Goal: Information Seeking & Learning: Learn about a topic

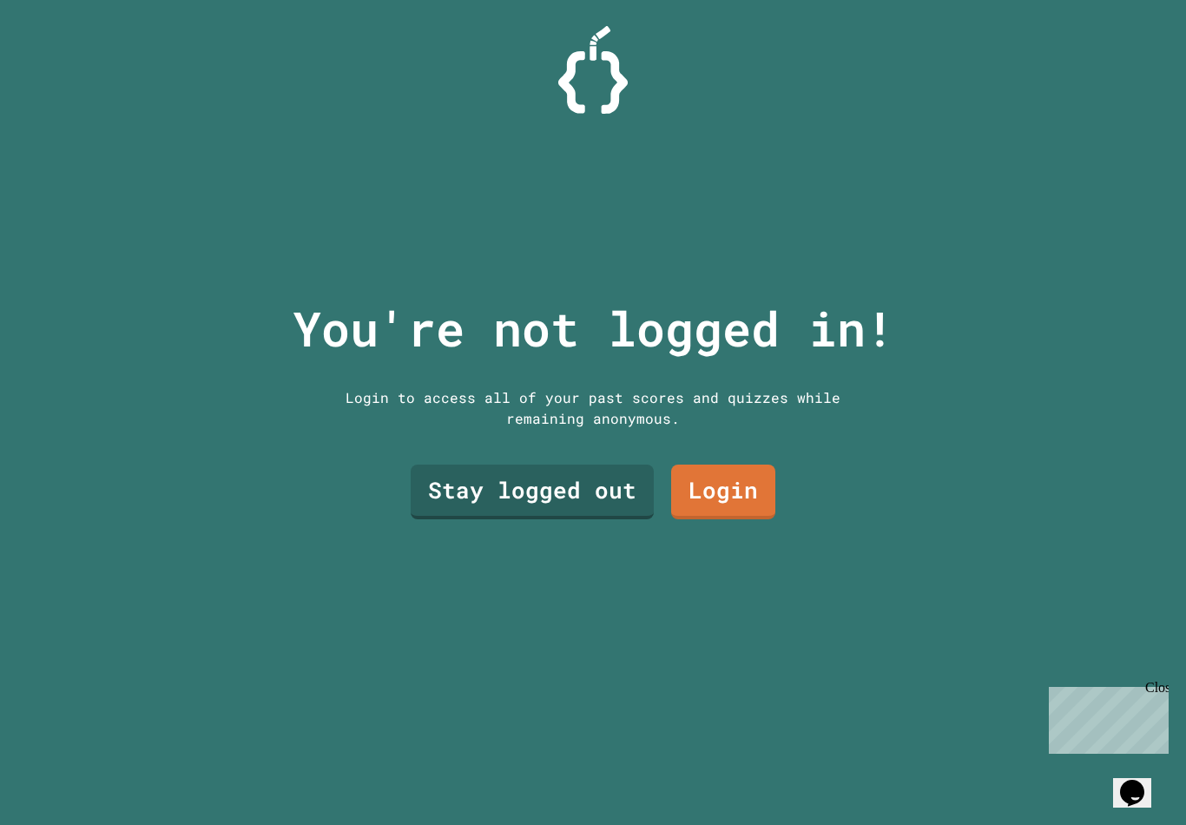
click at [573, 519] on link "Stay logged out" at bounding box center [532, 492] width 243 height 55
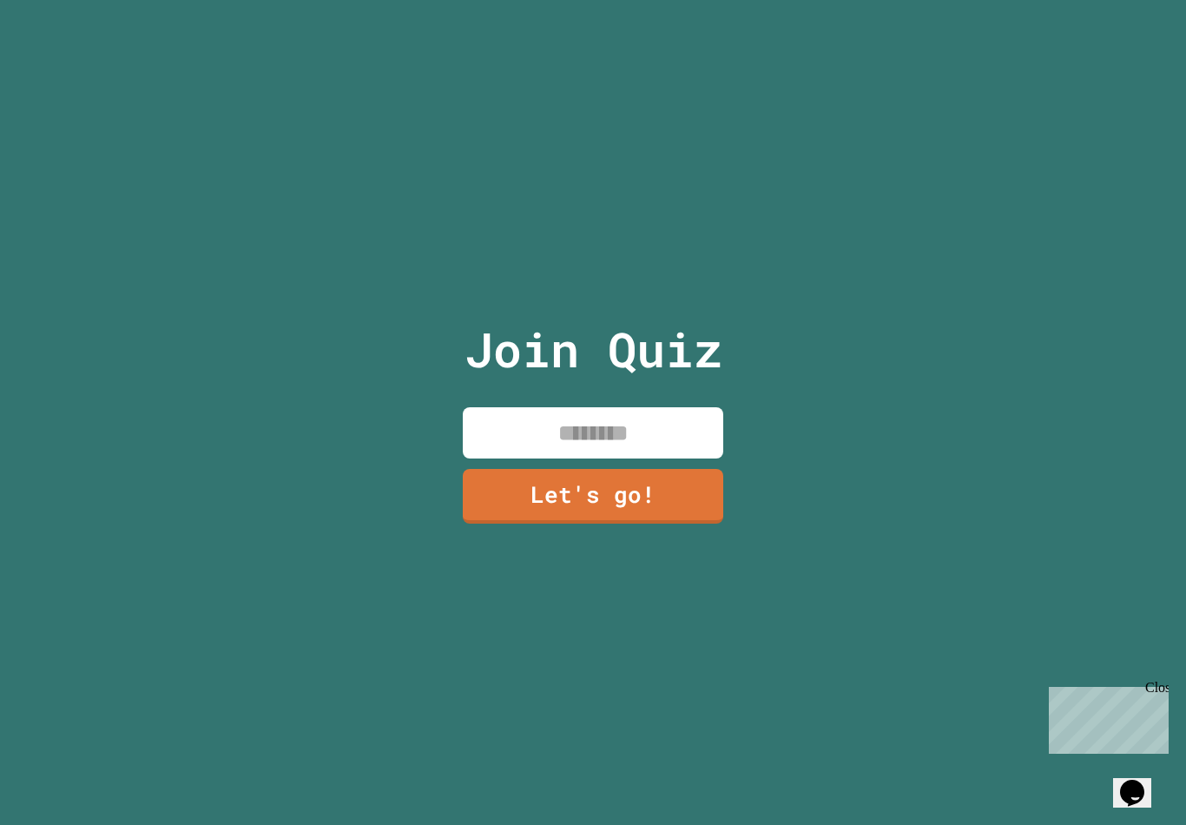
click at [649, 435] on input at bounding box center [593, 432] width 260 height 51
type input "******"
click at [689, 510] on link "Let's go!" at bounding box center [593, 496] width 260 height 55
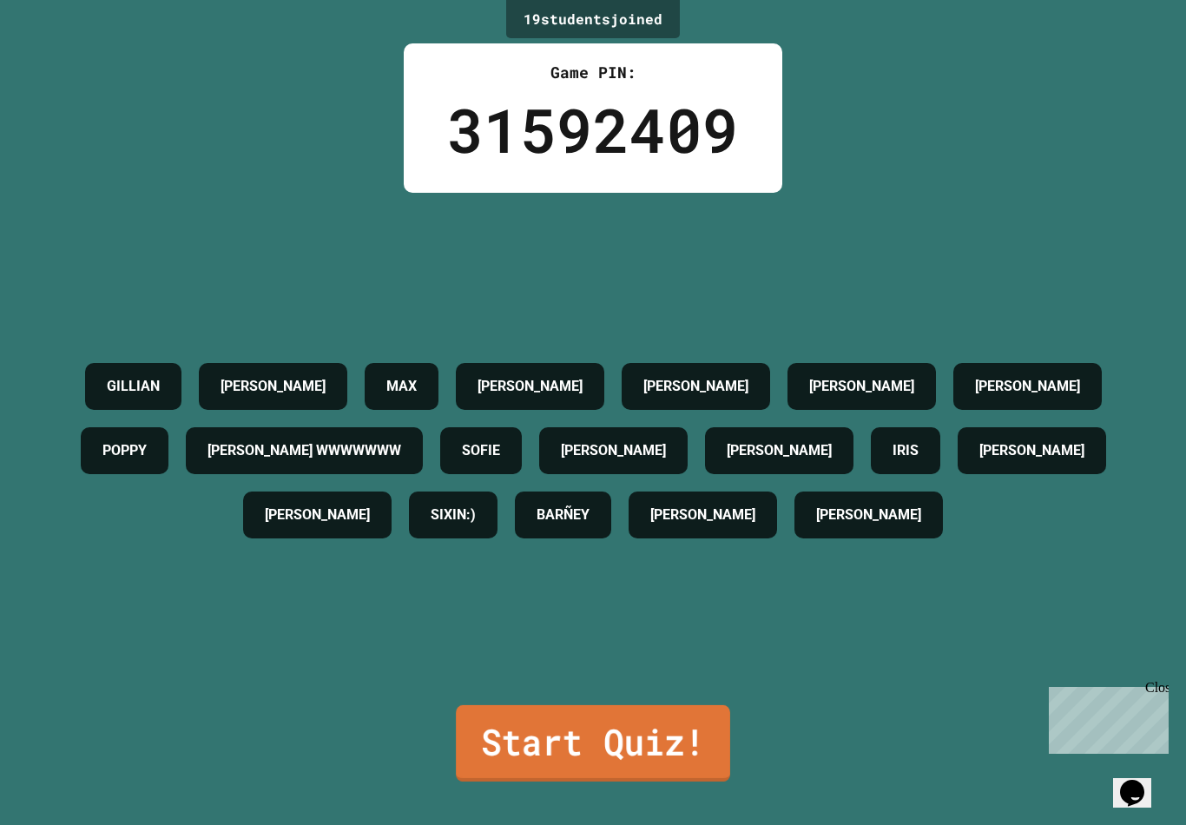
click at [535, 781] on link "Start Quiz!" at bounding box center [593, 743] width 274 height 76
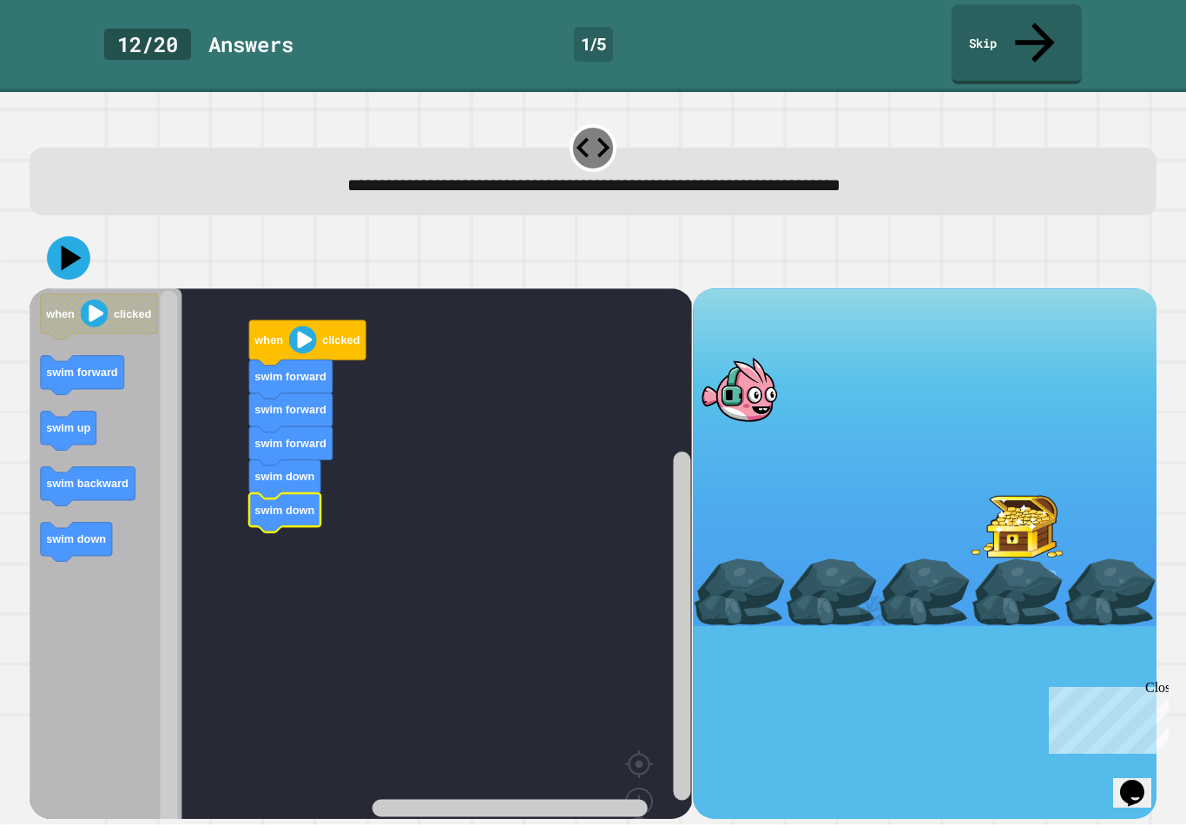
click at [68, 245] on icon at bounding box center [72, 257] width 20 height 25
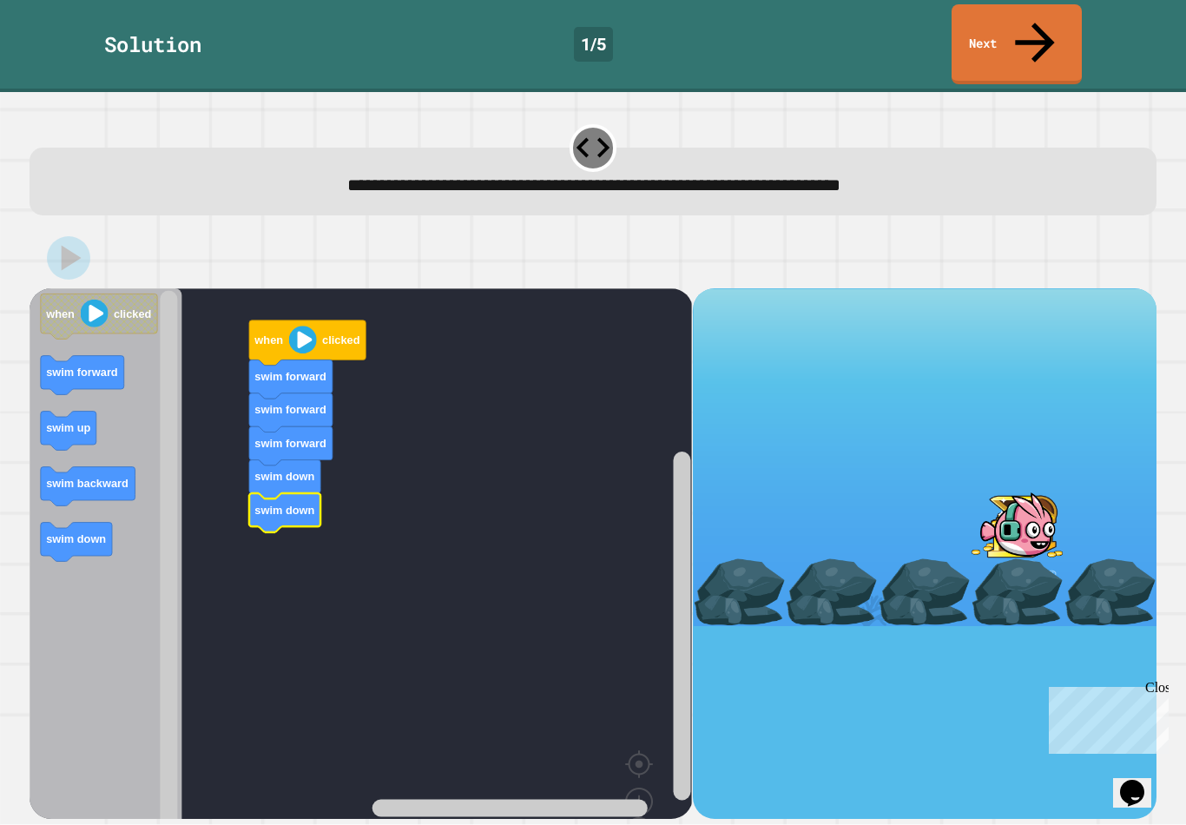
click at [1020, 29] on link "Next" at bounding box center [1017, 44] width 130 height 80
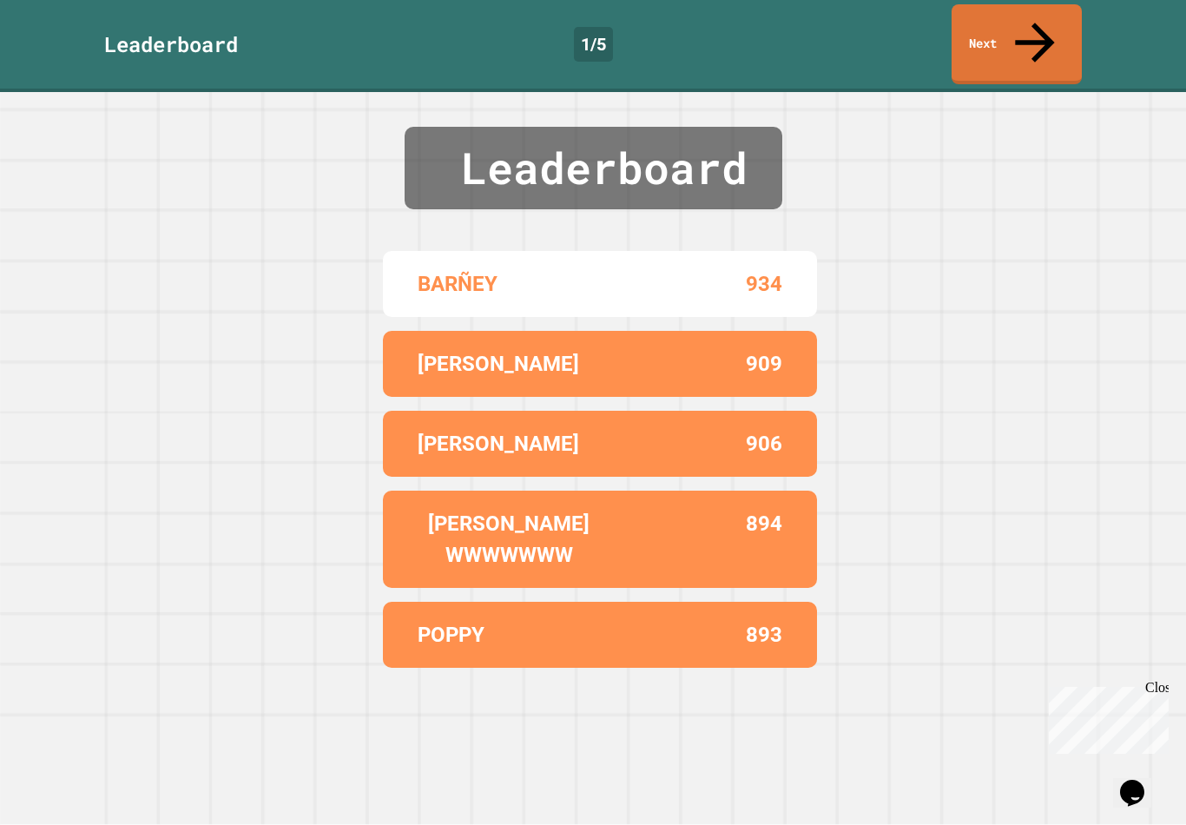
click at [1016, 27] on link "Next" at bounding box center [1017, 44] width 130 height 80
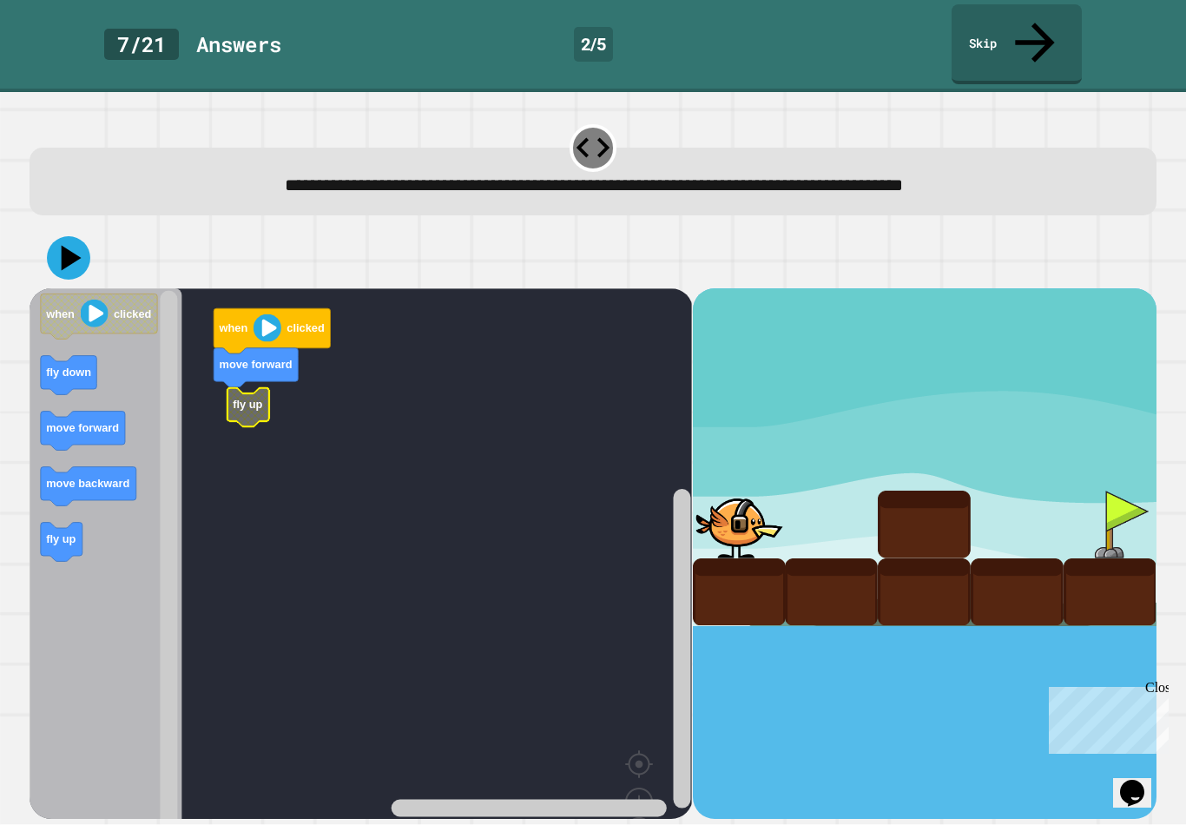
click at [258, 362] on rect "Blockly Workspace" at bounding box center [361, 586] width 663 height 596
click at [247, 413] on rect "Blockly Workspace" at bounding box center [361, 586] width 663 height 596
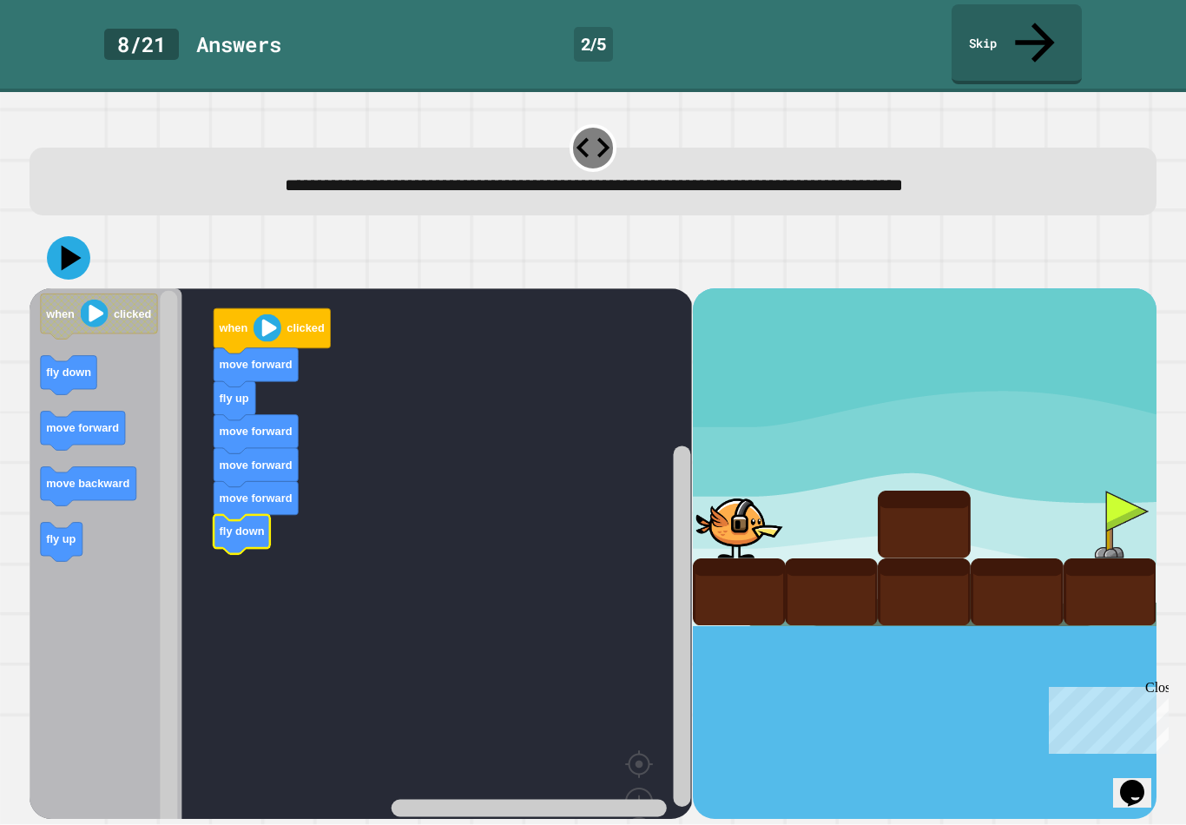
click at [82, 236] on icon at bounding box center [68, 257] width 43 height 43
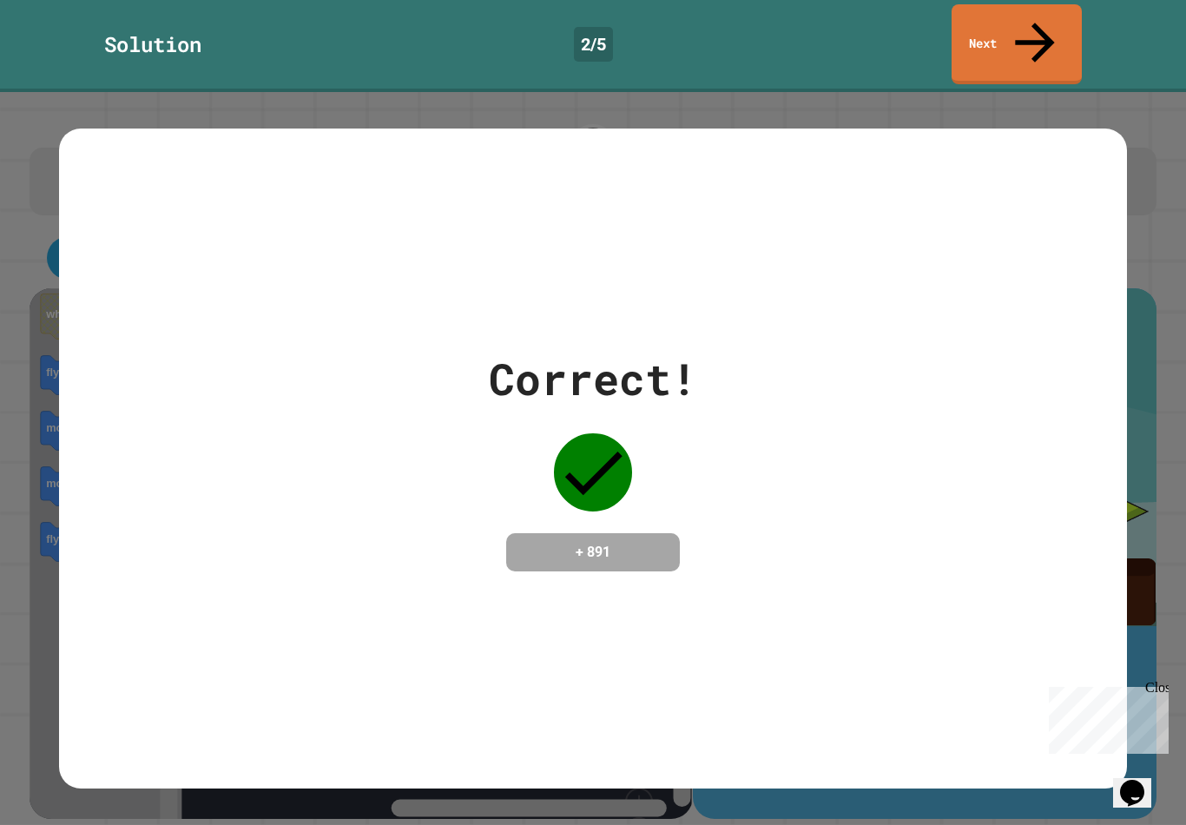
click at [1046, 37] on link "Next" at bounding box center [1017, 44] width 130 height 80
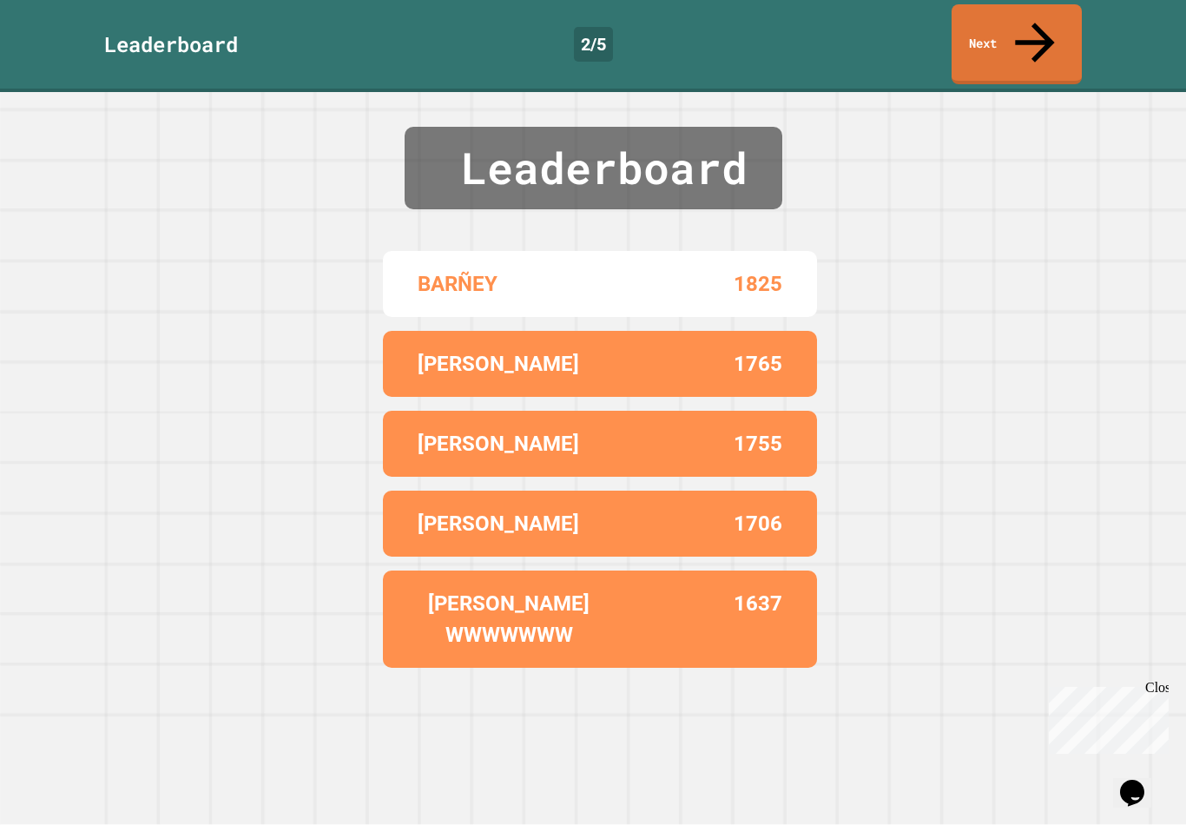
click at [1030, 41] on link "Next" at bounding box center [1017, 44] width 130 height 80
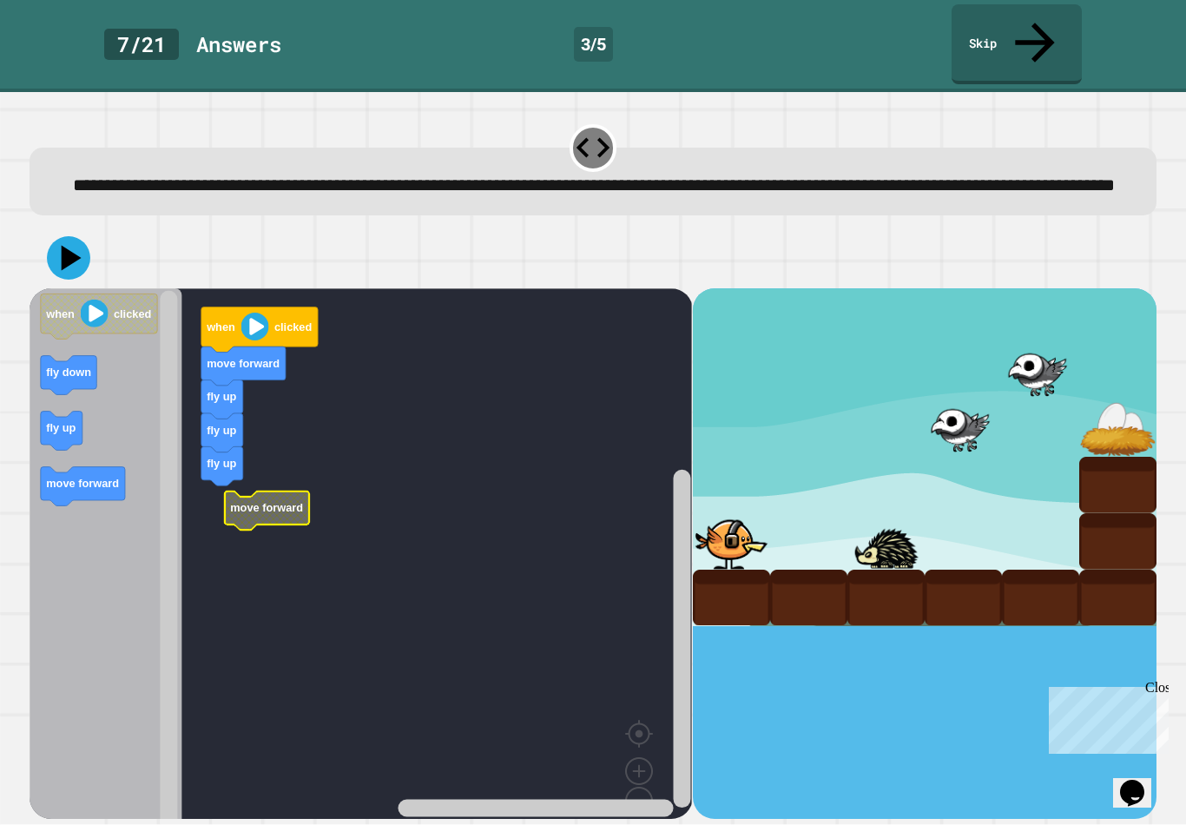
click at [223, 491] on rect "Blockly Workspace" at bounding box center [361, 570] width 663 height 565
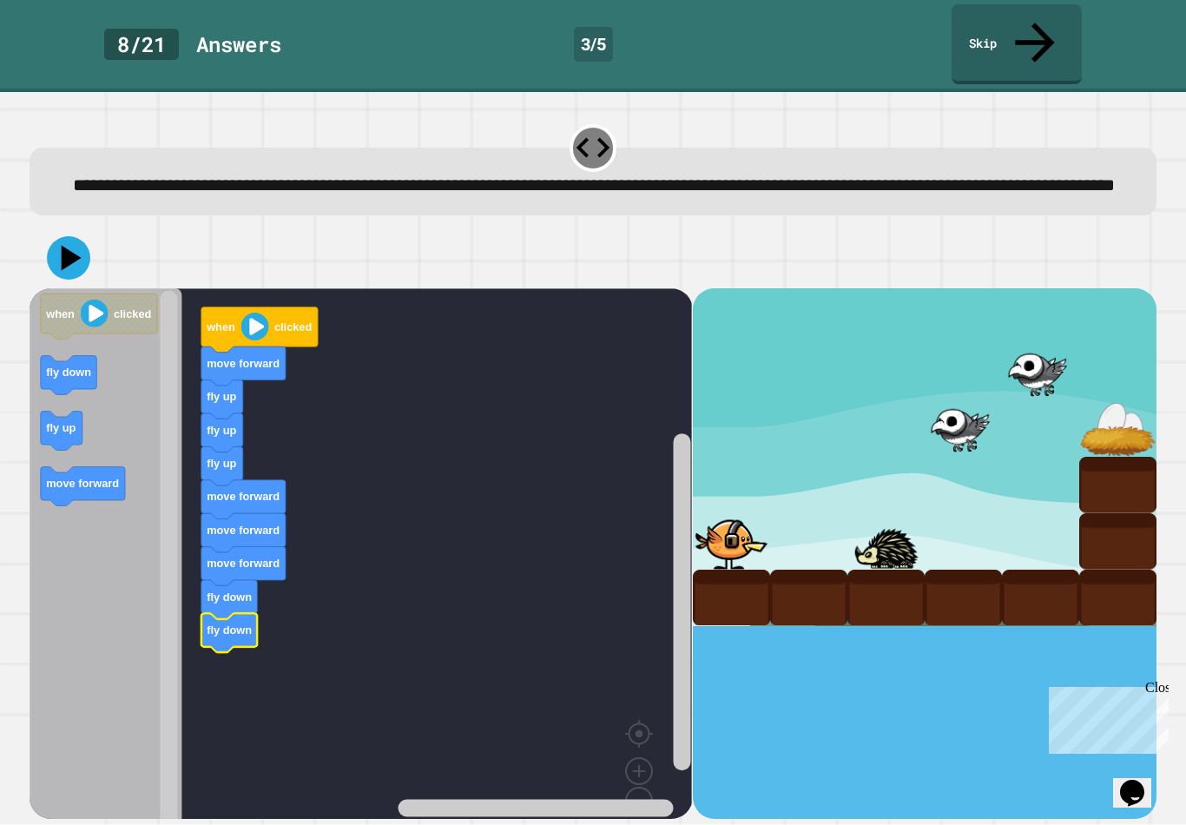
click at [73, 270] on button at bounding box center [68, 257] width 43 height 43
click at [1025, 30] on link "Skip" at bounding box center [1017, 44] width 130 height 80
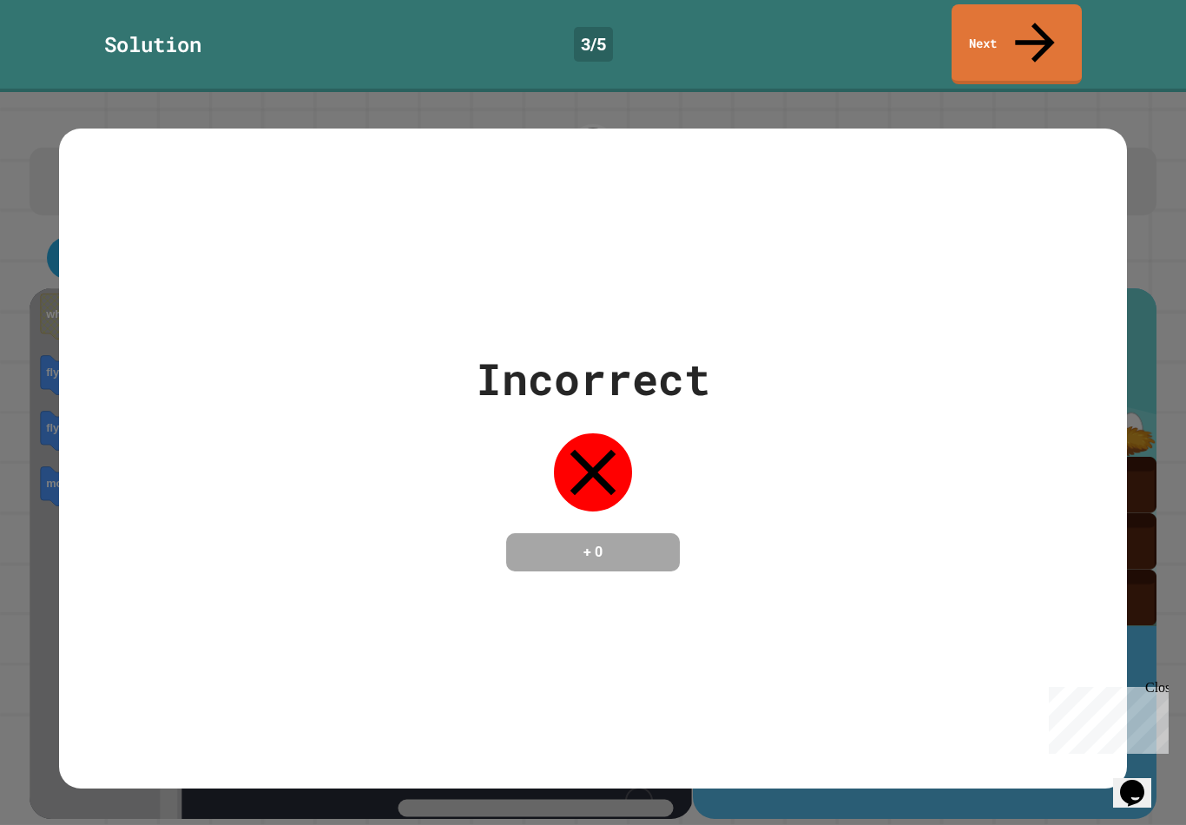
click at [1017, 25] on link "Next" at bounding box center [1017, 44] width 130 height 80
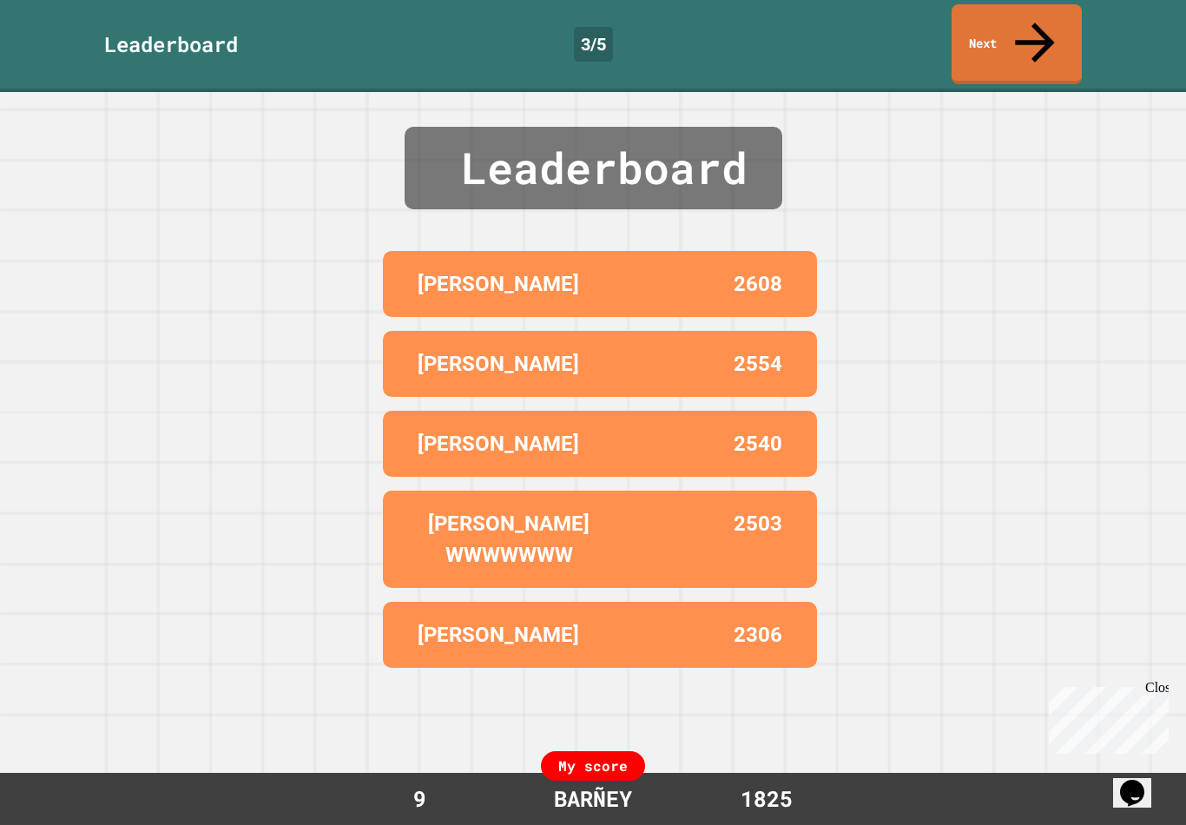
click at [1096, 558] on div "Leaderboard LUCAS 2608 RUPERT 2554 JOSHUA 2540 AMAAN WWWWWWW 2503 RENEE 2306 My…" at bounding box center [593, 458] width 1186 height 733
click at [1029, 10] on link "Next" at bounding box center [1017, 44] width 130 height 80
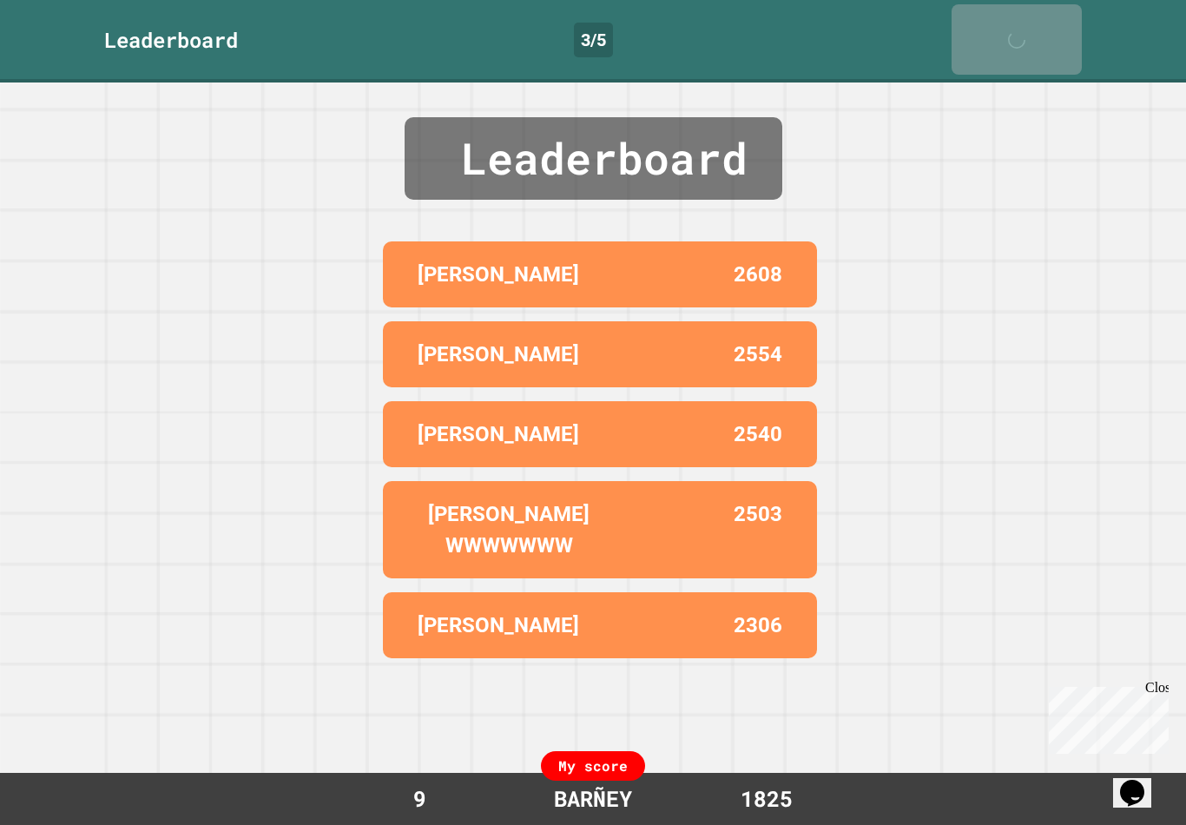
click at [992, 40] on link "Next" at bounding box center [1017, 39] width 130 height 70
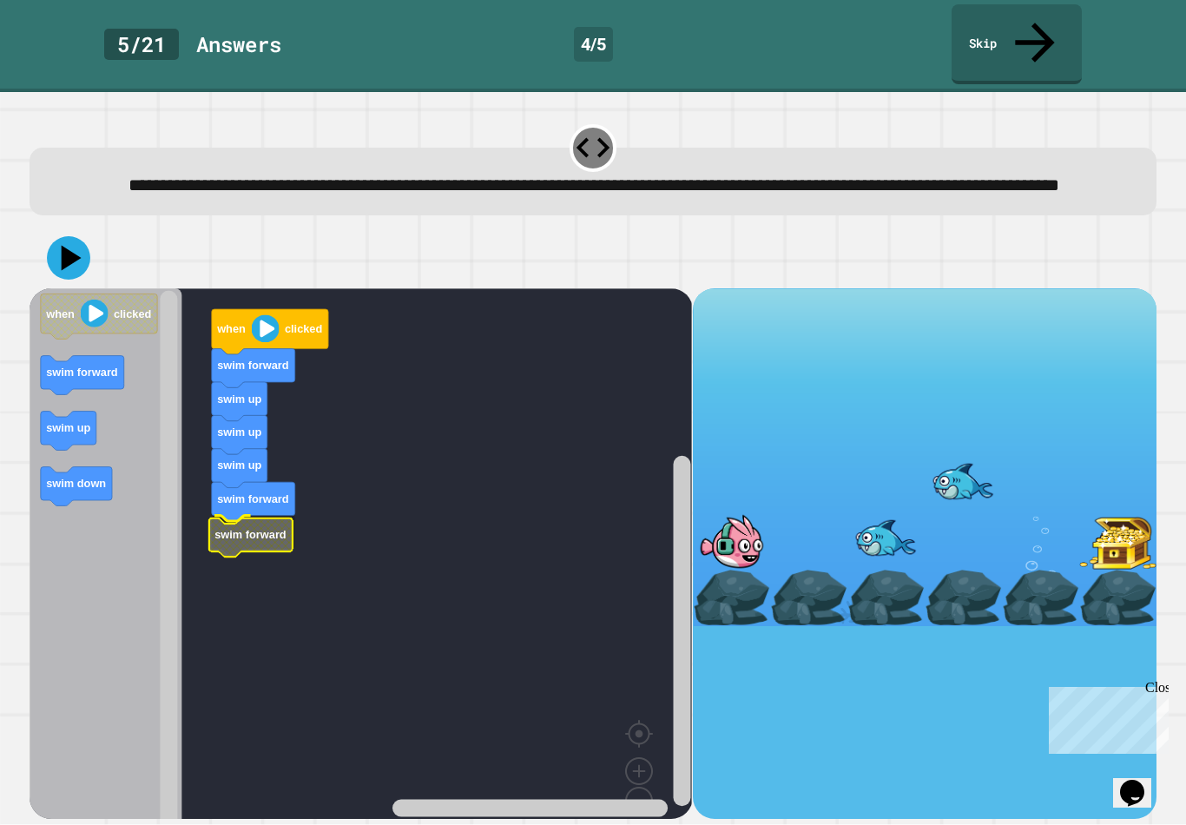
click at [239, 531] on text "swim forward" at bounding box center [250, 534] width 72 height 13
click at [1036, 40] on link "Skip" at bounding box center [1017, 44] width 130 height 80
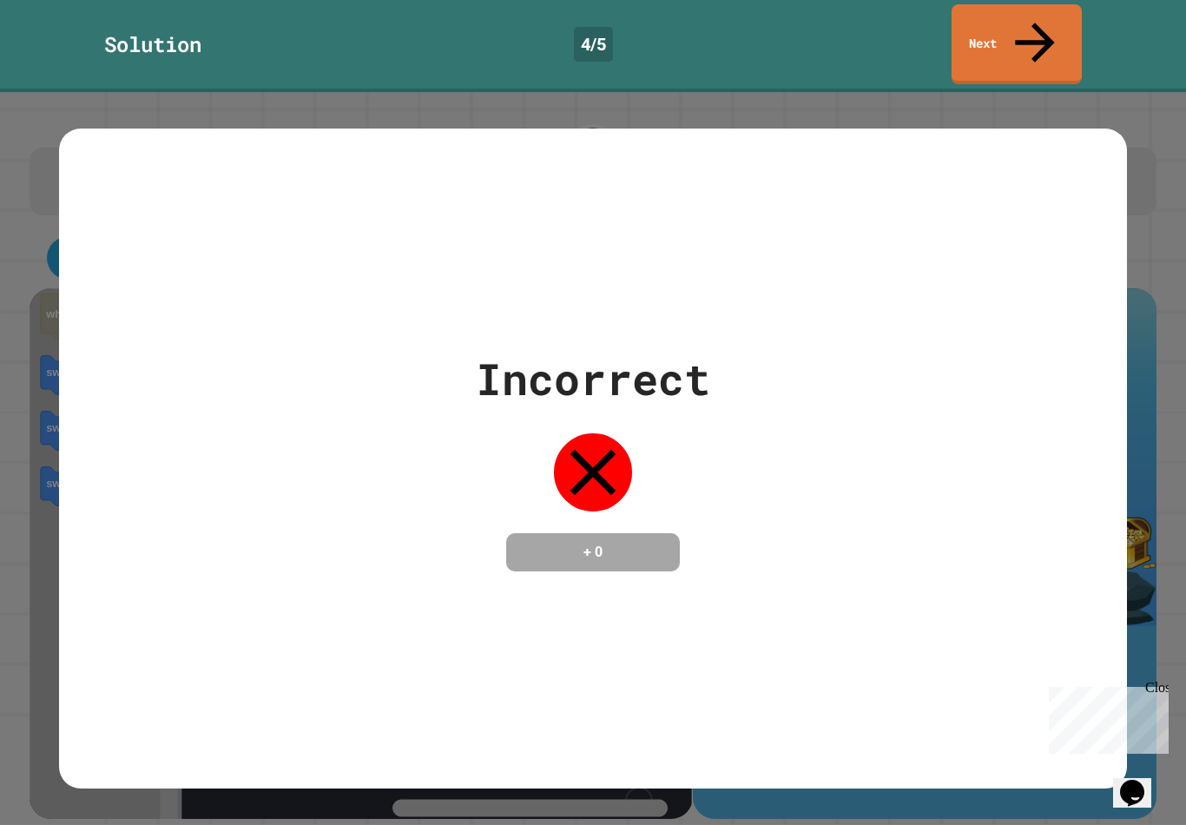
click at [1040, 4] on link "Next" at bounding box center [1017, 44] width 130 height 80
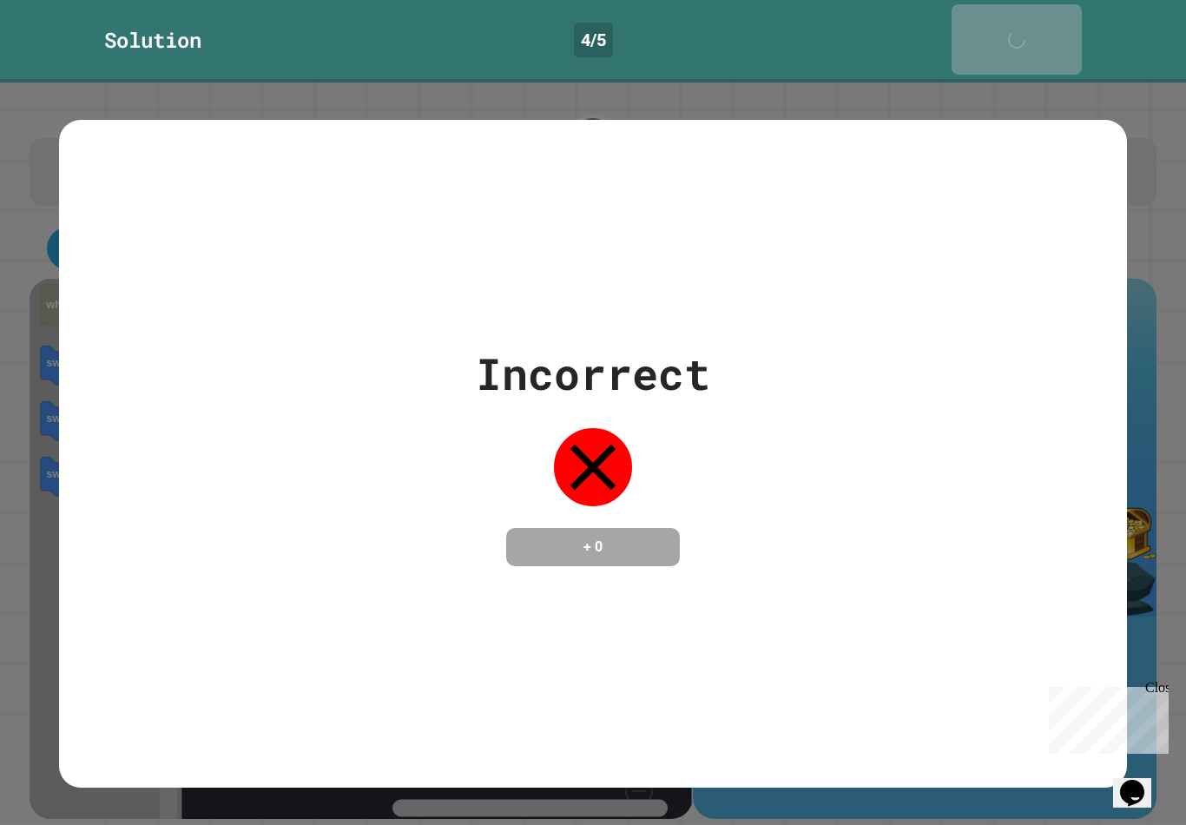
click at [1037, 2] on div "Solution 4 / 5 Next" at bounding box center [593, 41] width 1186 height 82
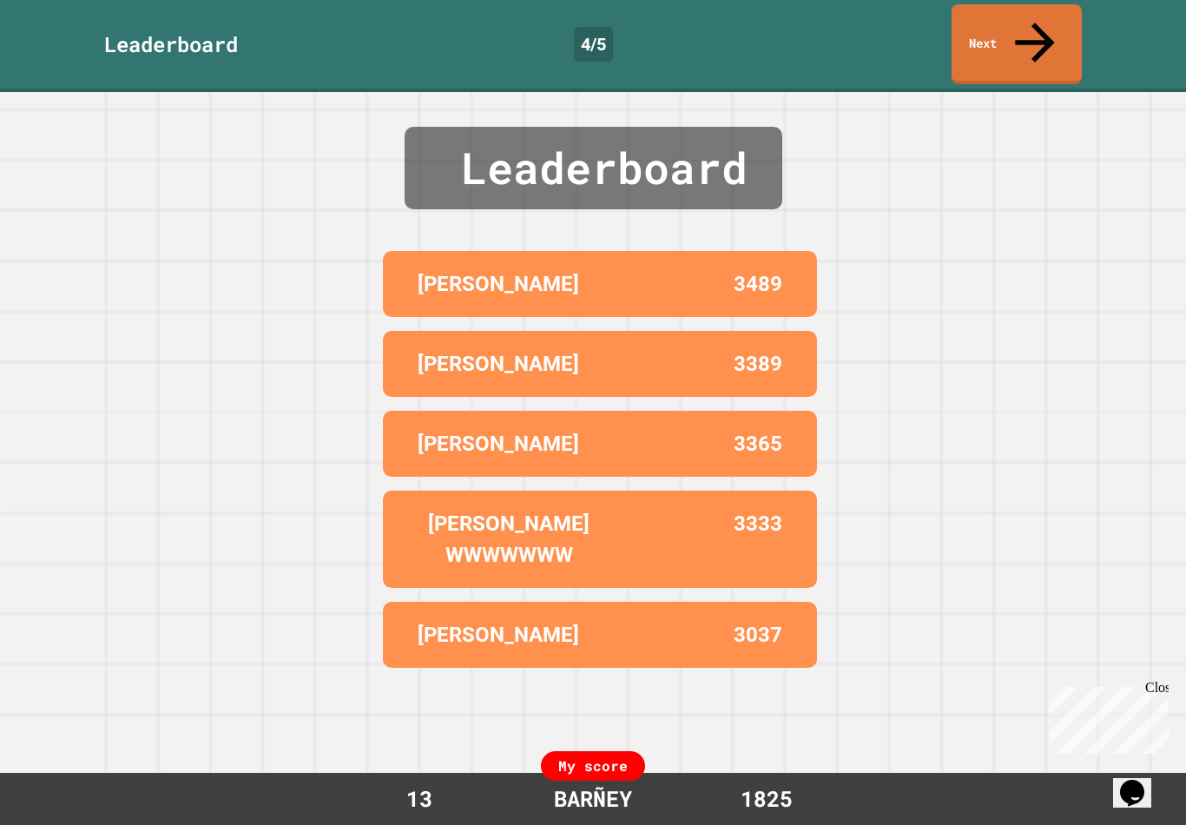
click at [1037, 41] on link "Next" at bounding box center [1017, 44] width 130 height 80
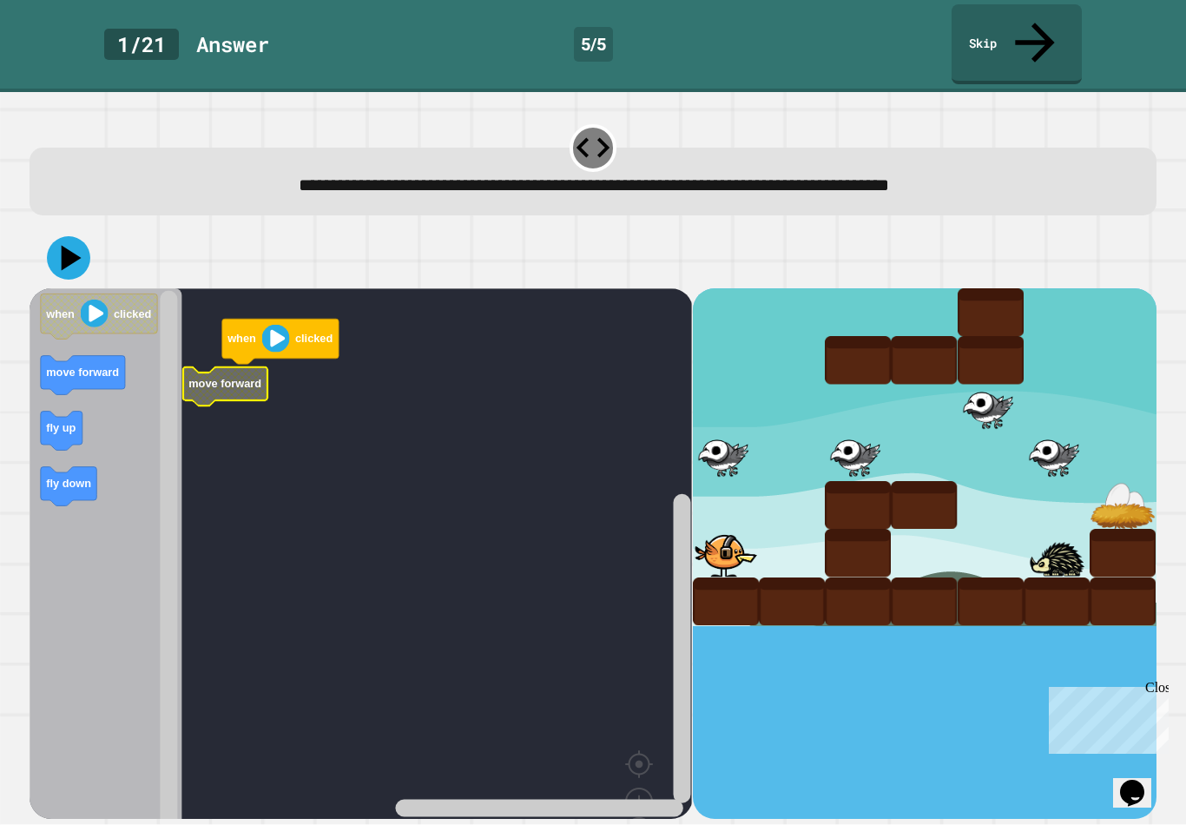
click at [1054, 22] on link "Skip" at bounding box center [1017, 44] width 130 height 80
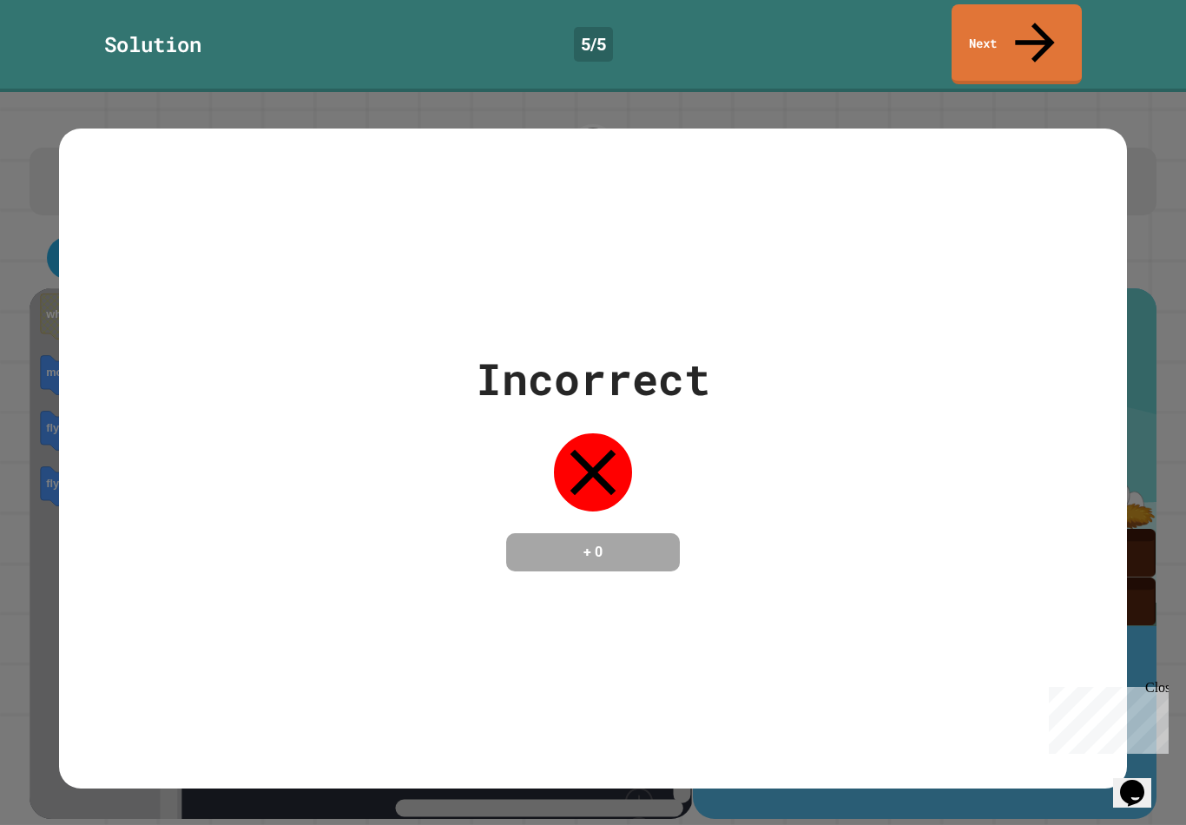
click at [956, 27] on link "Next" at bounding box center [1017, 44] width 130 height 80
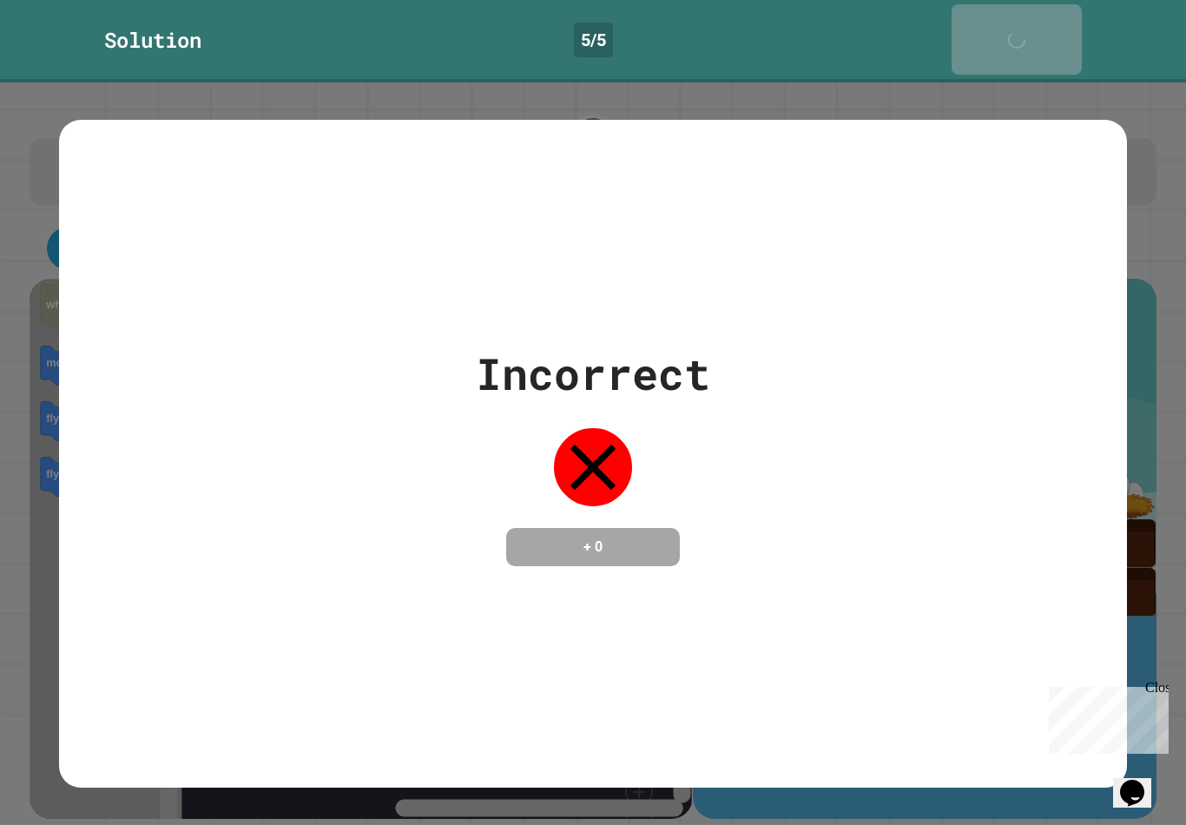
click at [1004, 34] on link "Next" at bounding box center [1017, 39] width 130 height 70
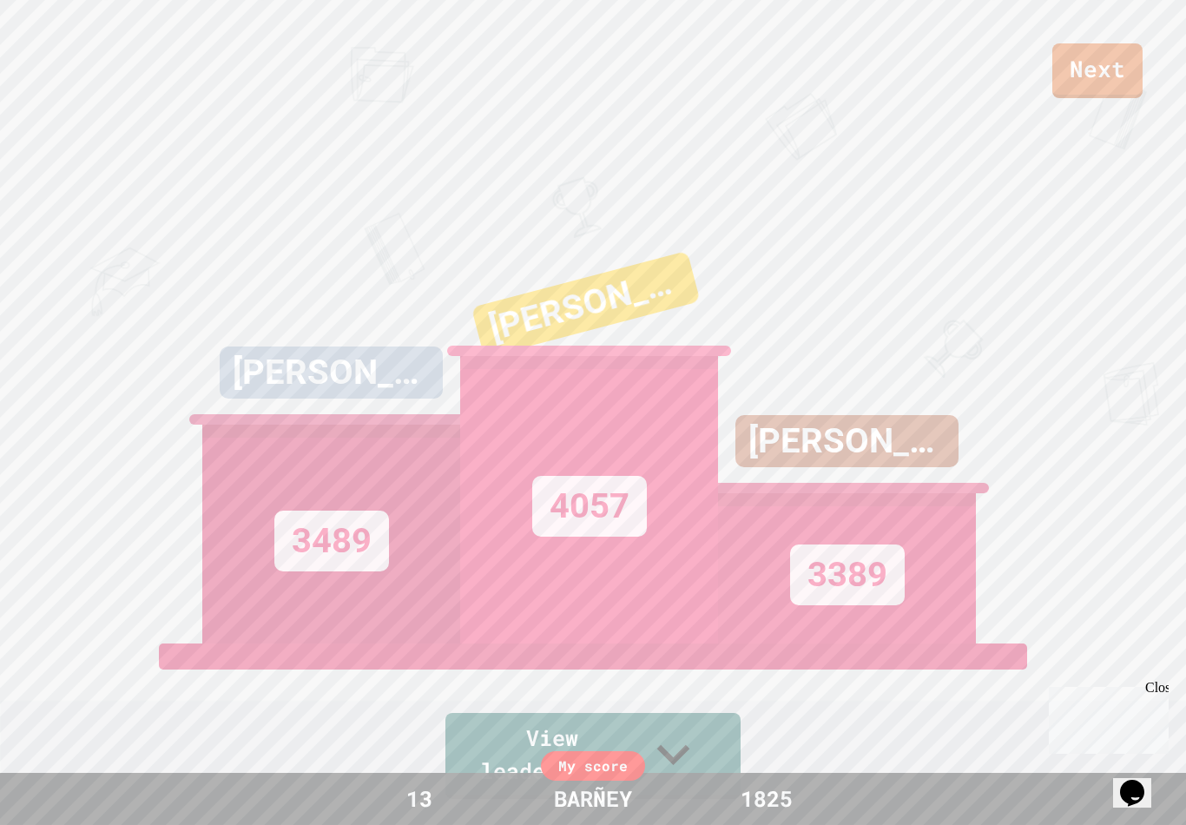
click at [1163, 544] on div "Next LUCAS 3489 AMAAN WWWWWWW 4057 RUPERT 3389 View leaderboard" at bounding box center [593, 412] width 1186 height 825
click at [1113, 89] on link "Next" at bounding box center [1097, 70] width 90 height 55
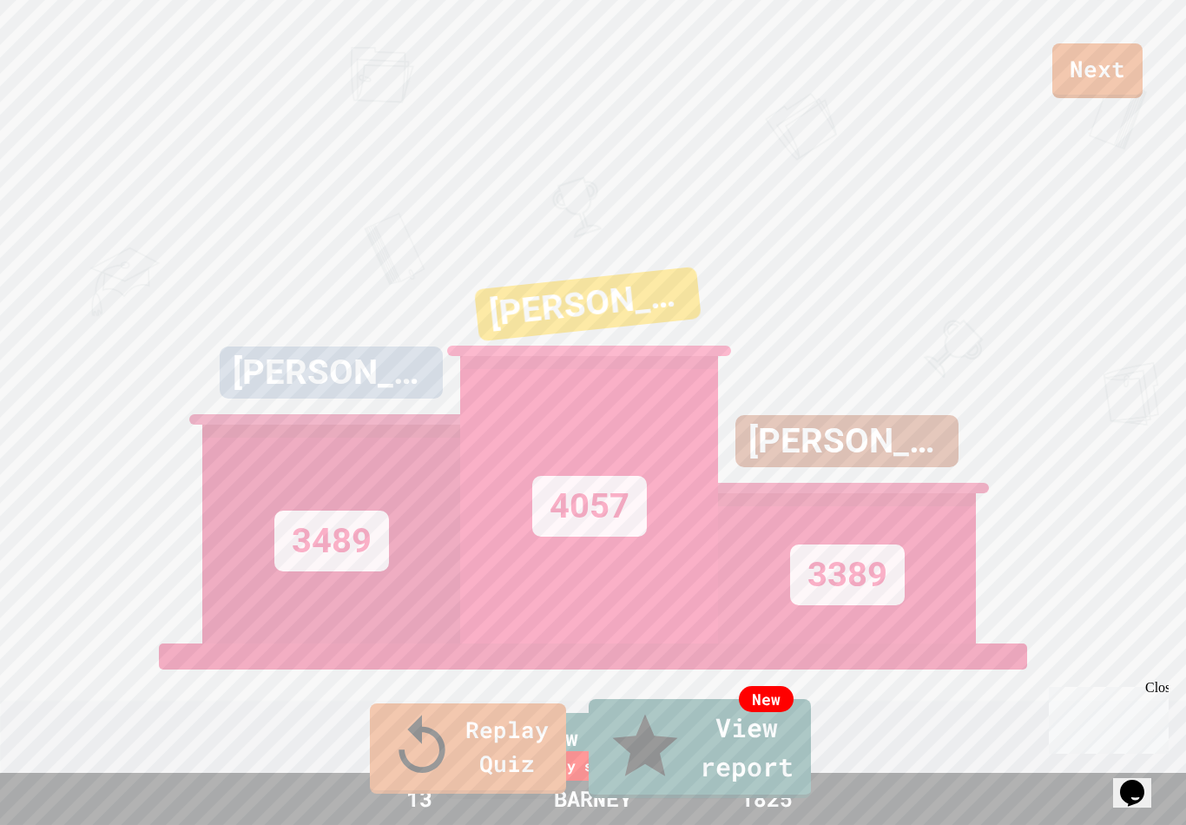
click at [518, 773] on link "Replay Quiz" at bounding box center [468, 748] width 196 height 90
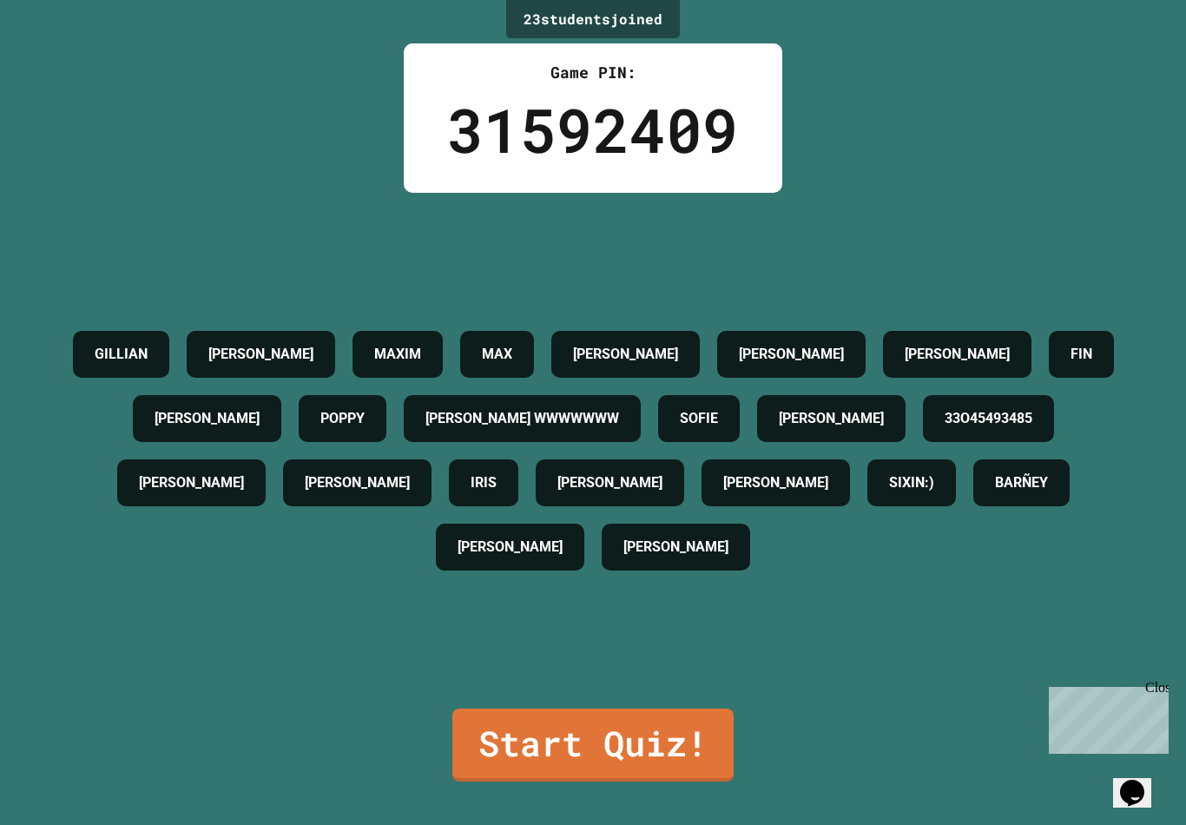
click at [668, 781] on link "Start Quiz!" at bounding box center [592, 745] width 281 height 73
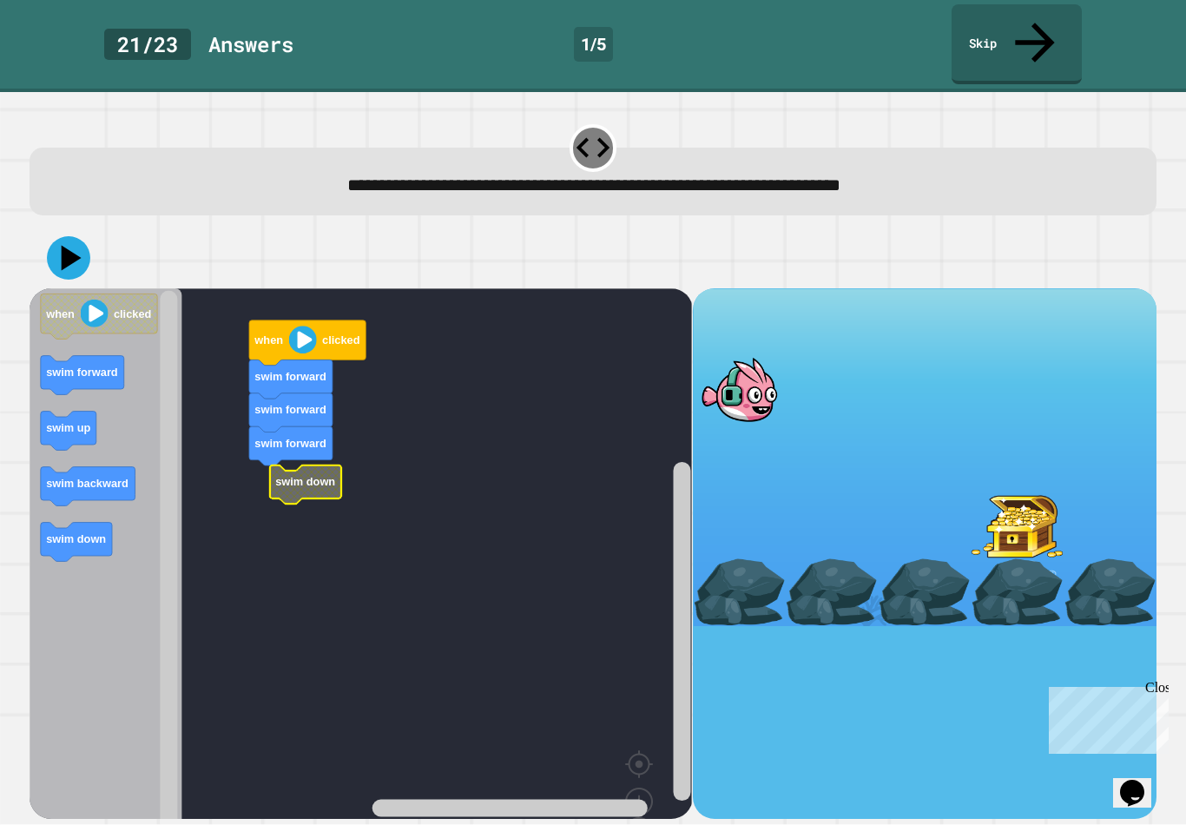
click at [289, 475] on text "swim down" at bounding box center [305, 481] width 60 height 13
click at [79, 236] on icon at bounding box center [68, 257] width 43 height 43
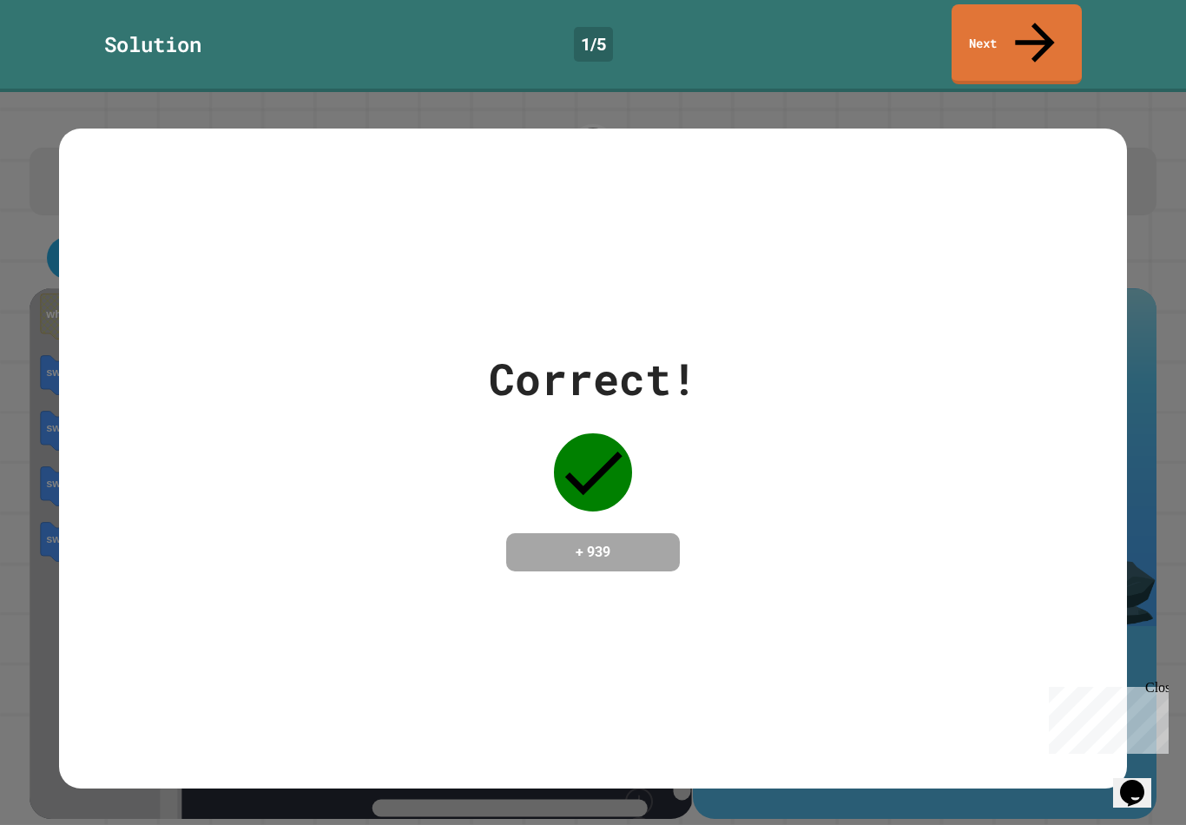
click at [1032, 37] on link "Next" at bounding box center [1017, 44] width 130 height 80
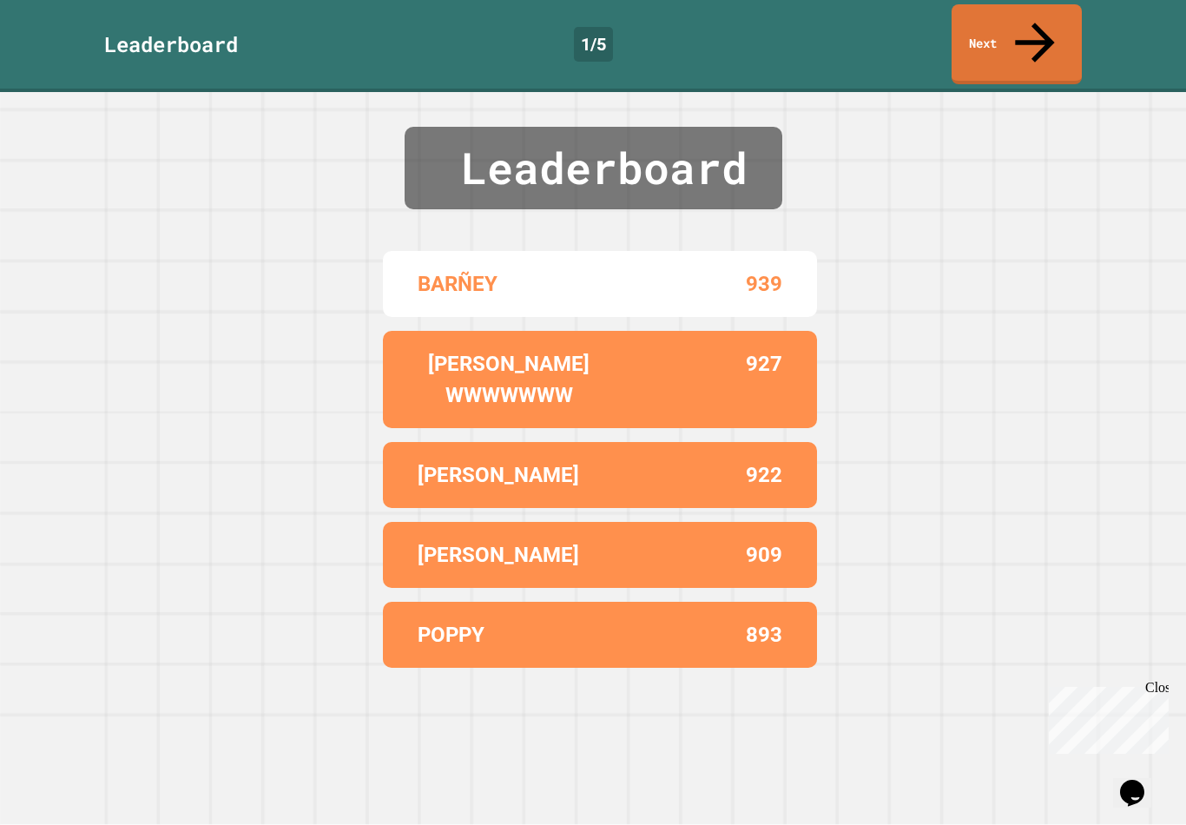
click at [1008, 18] on link "Next" at bounding box center [1017, 44] width 130 height 80
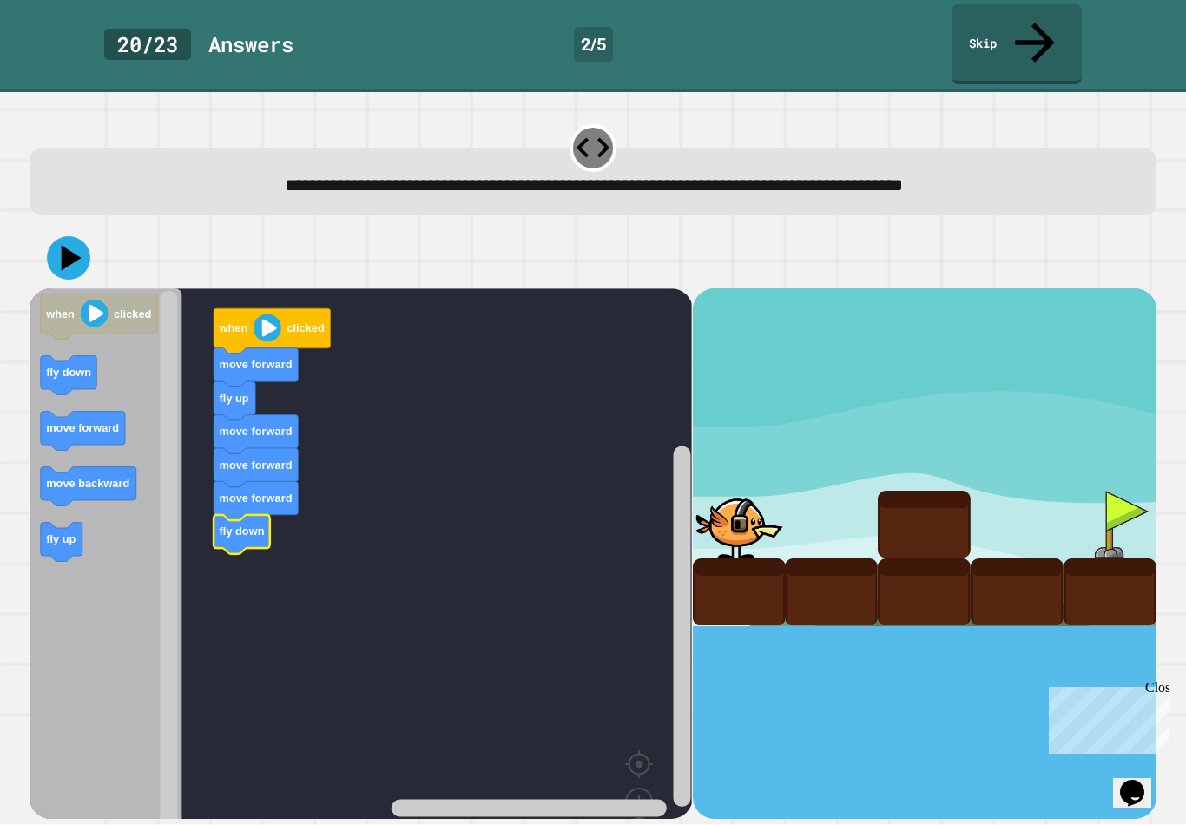
click at [68, 245] on icon at bounding box center [72, 257] width 20 height 25
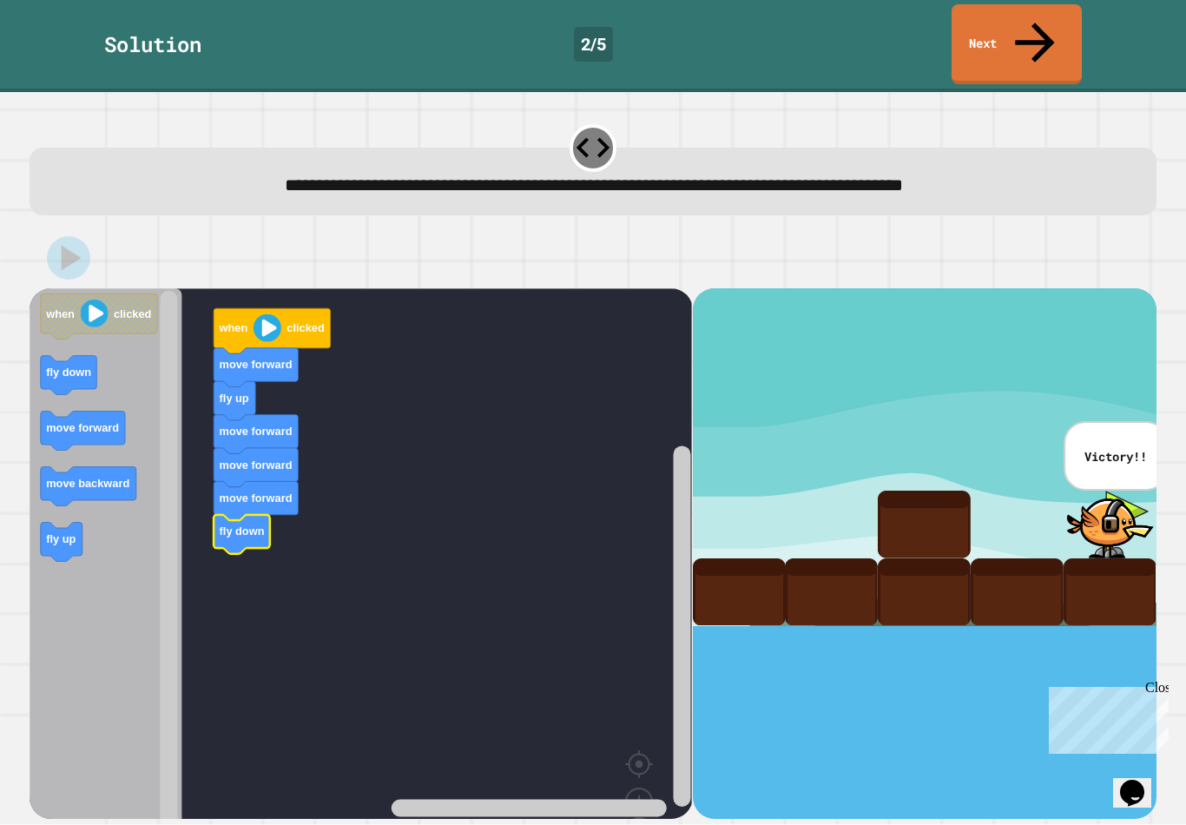
click at [1023, 33] on link "Next" at bounding box center [1017, 44] width 130 height 80
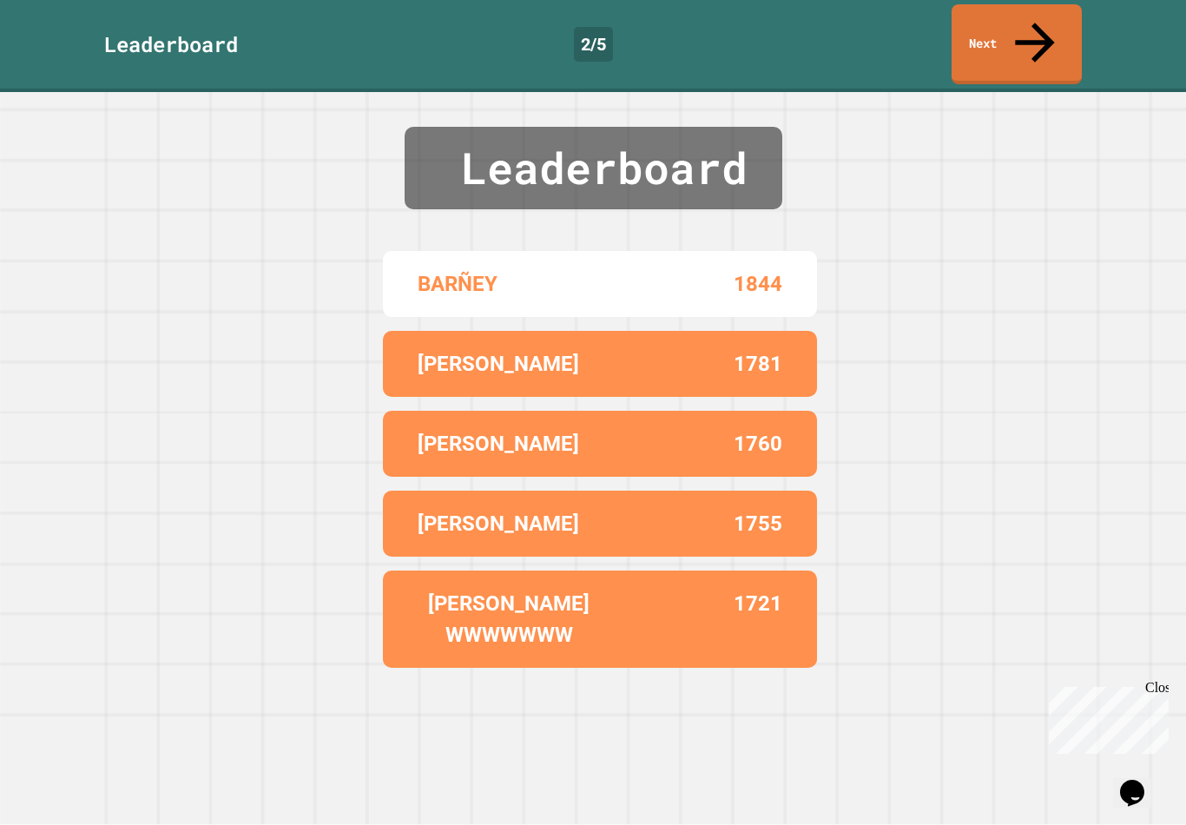
click at [1048, 24] on link "Next" at bounding box center [1017, 44] width 130 height 80
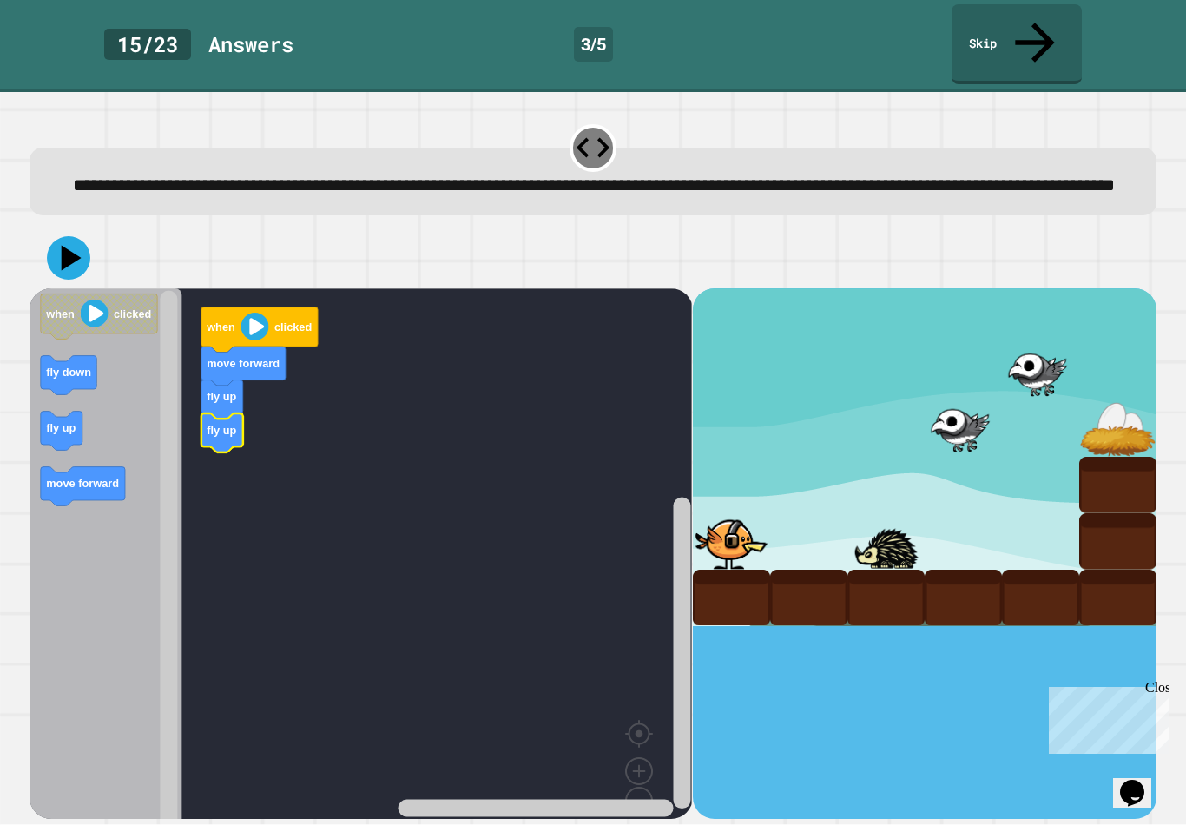
click at [237, 478] on rect "Blockly Workspace" at bounding box center [361, 570] width 663 height 565
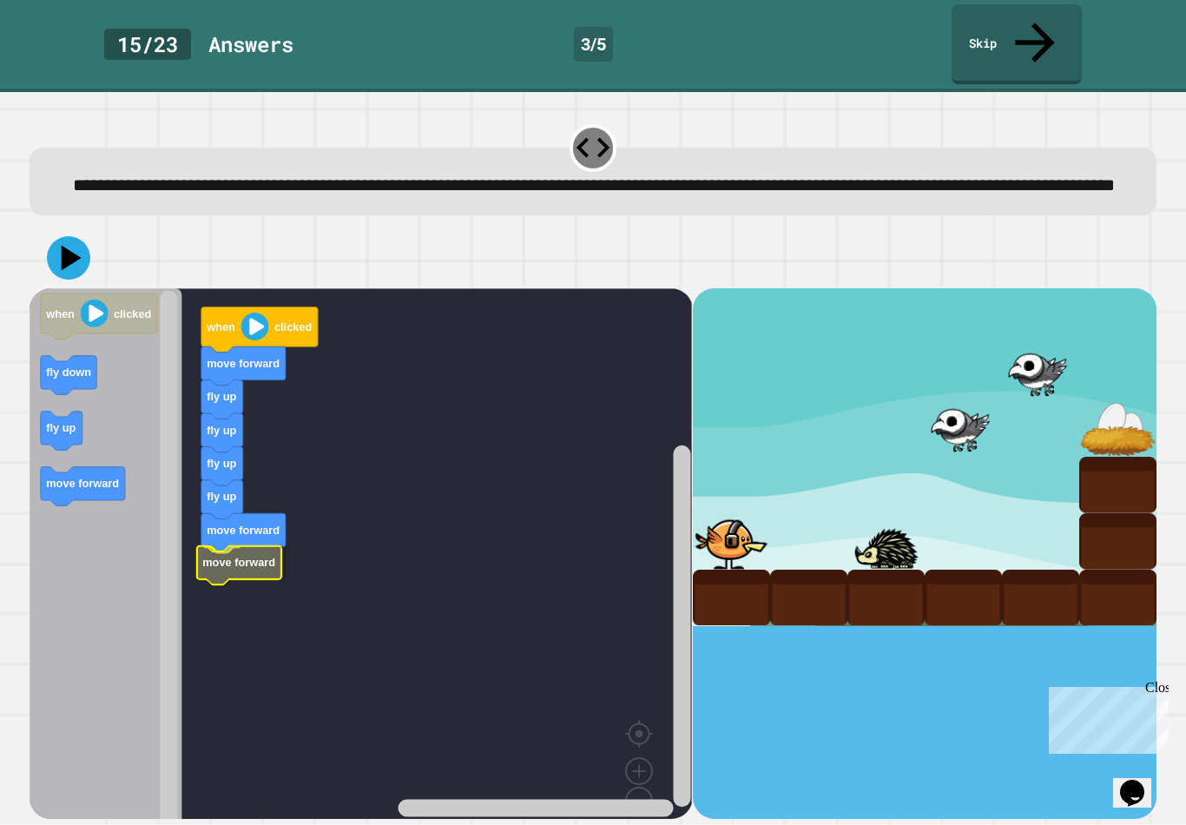
click at [234, 571] on icon "Blockly Workspace" at bounding box center [239, 565] width 84 height 39
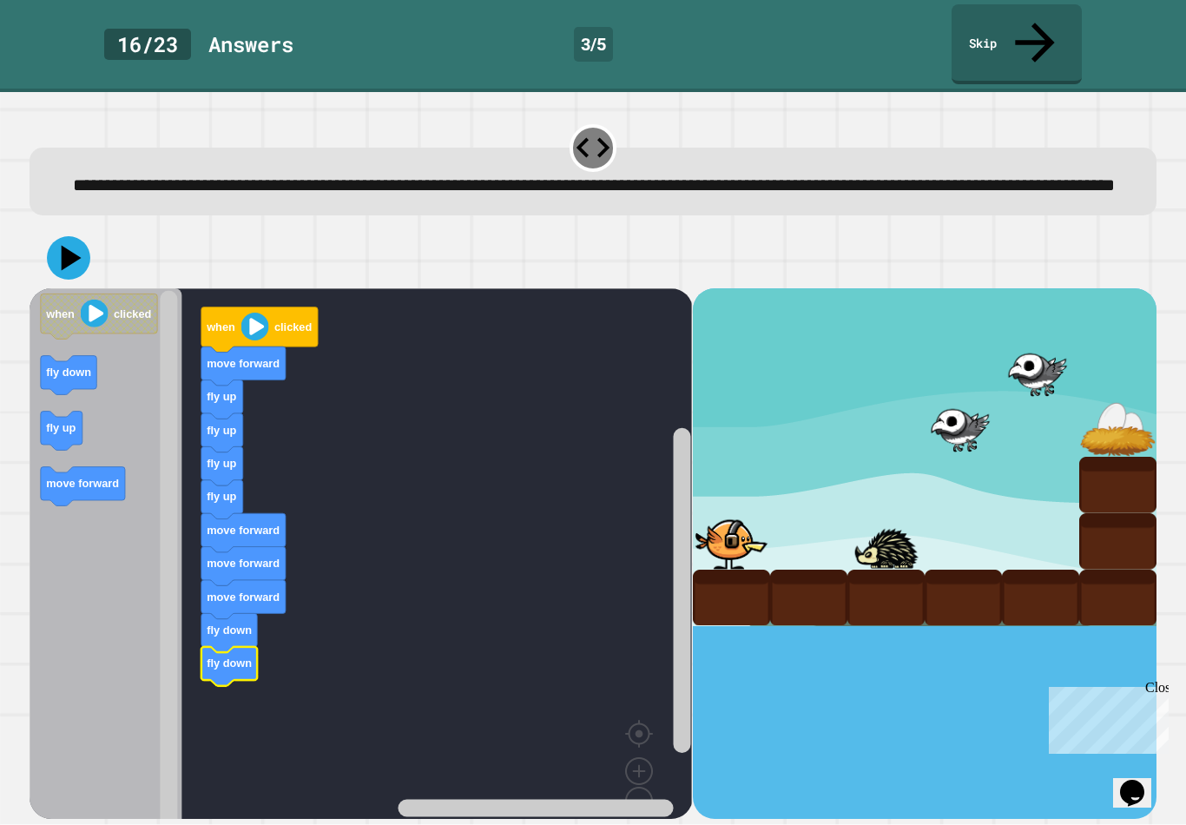
click at [72, 241] on icon at bounding box center [68, 257] width 43 height 43
click at [59, 257] on icon at bounding box center [68, 257] width 43 height 43
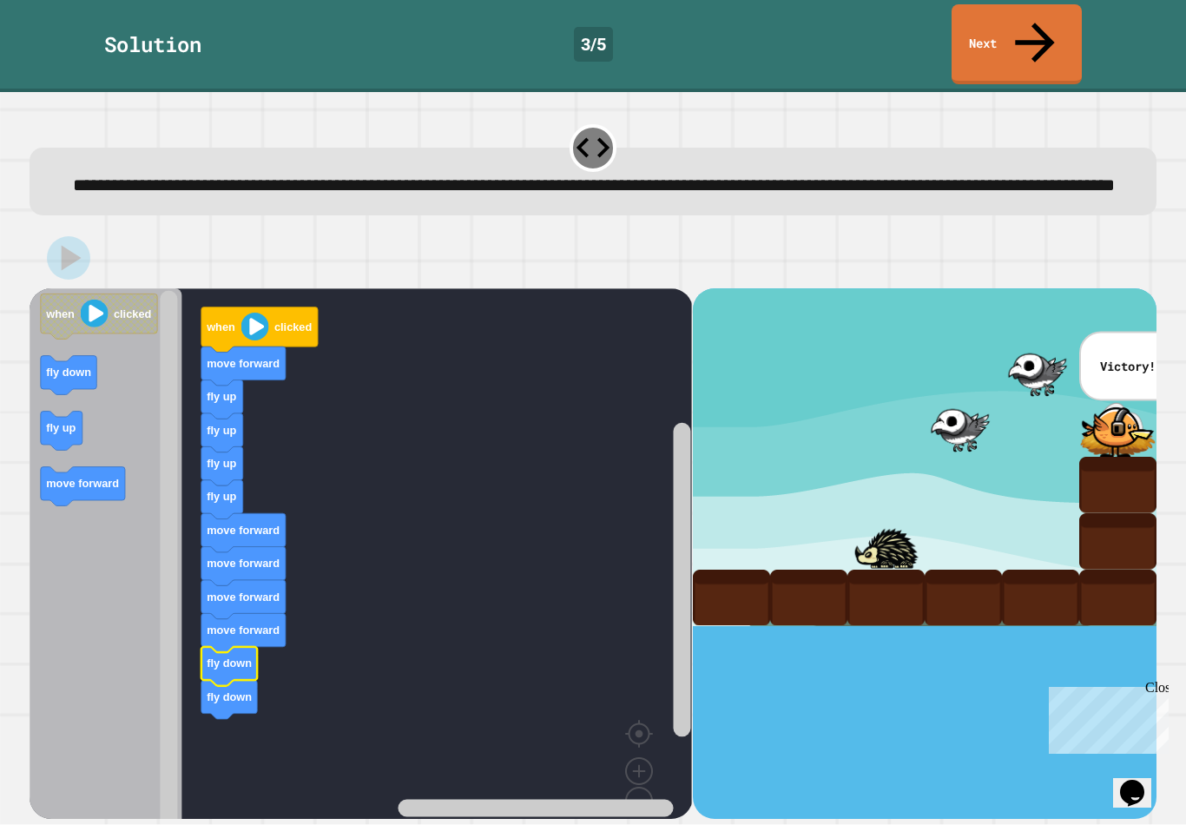
click at [1010, 19] on link "Next" at bounding box center [1017, 44] width 130 height 80
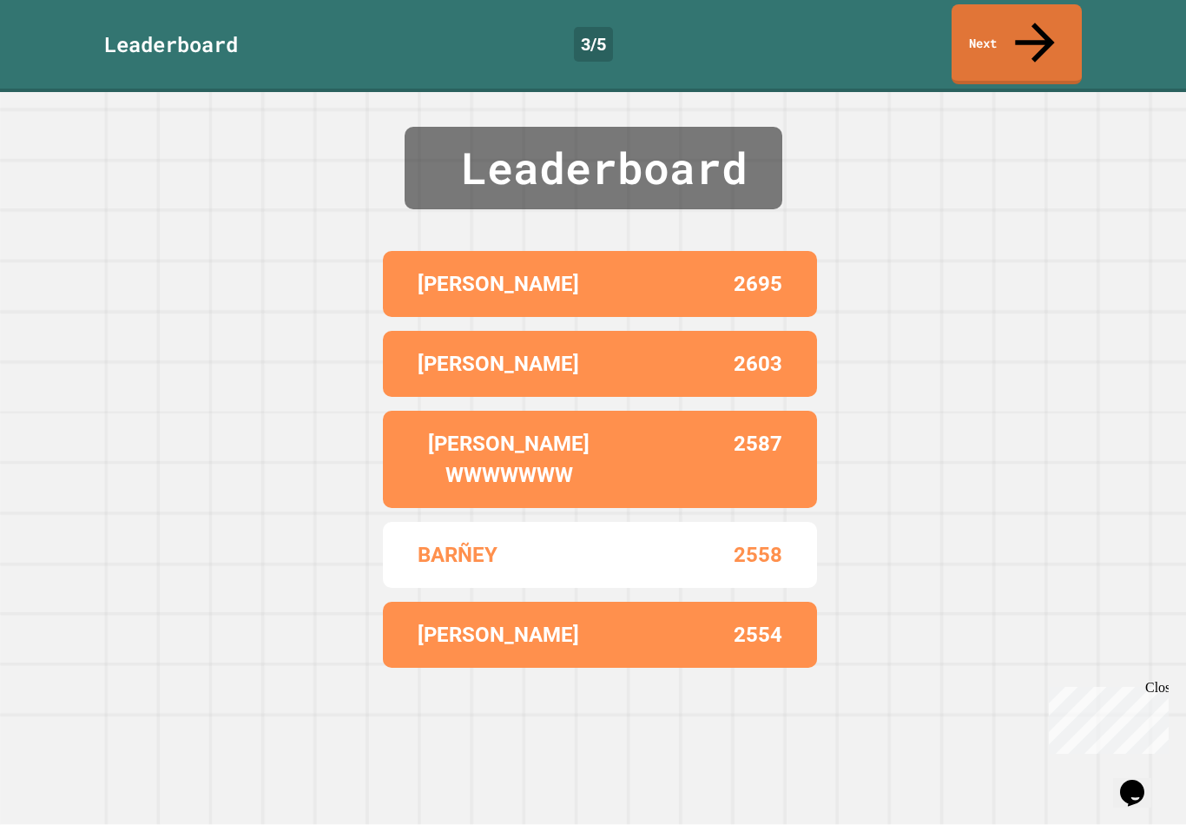
click at [1039, 32] on link "Next" at bounding box center [1017, 44] width 130 height 80
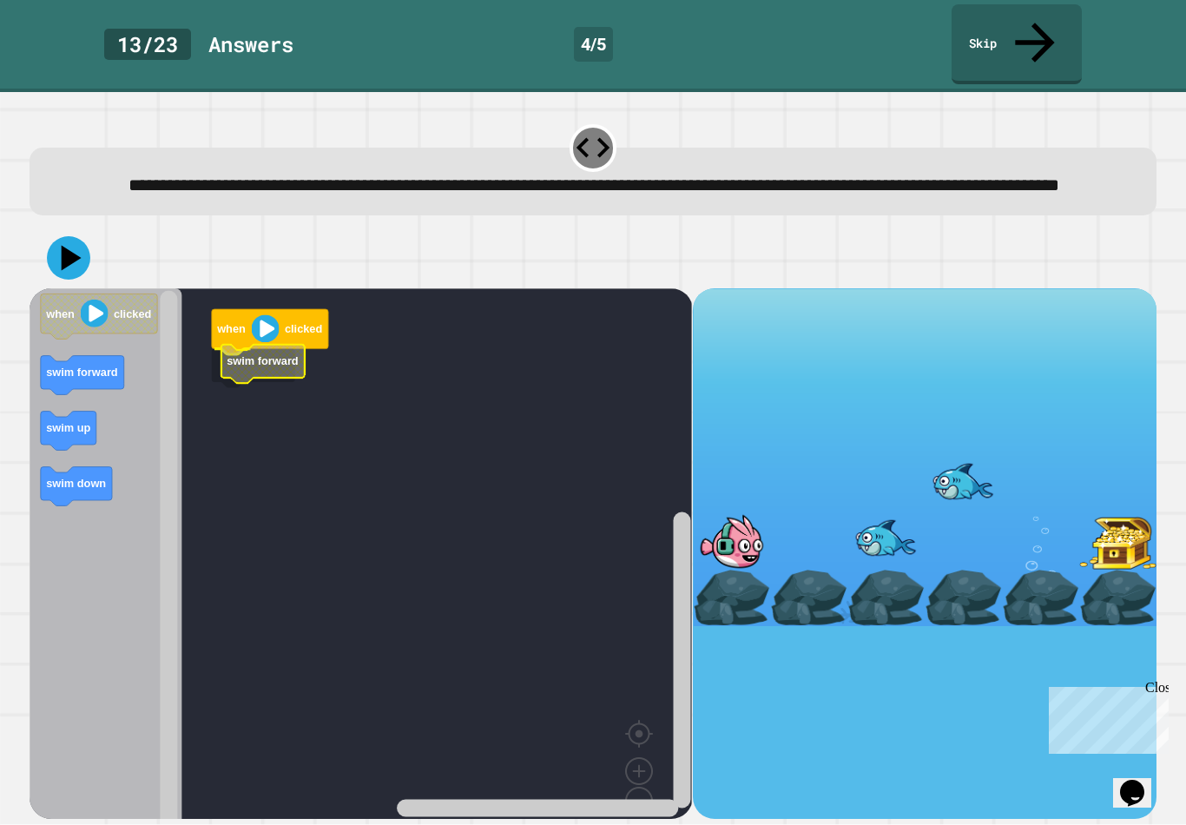
click at [192, 384] on rect "Blockly Workspace" at bounding box center [361, 570] width 663 height 565
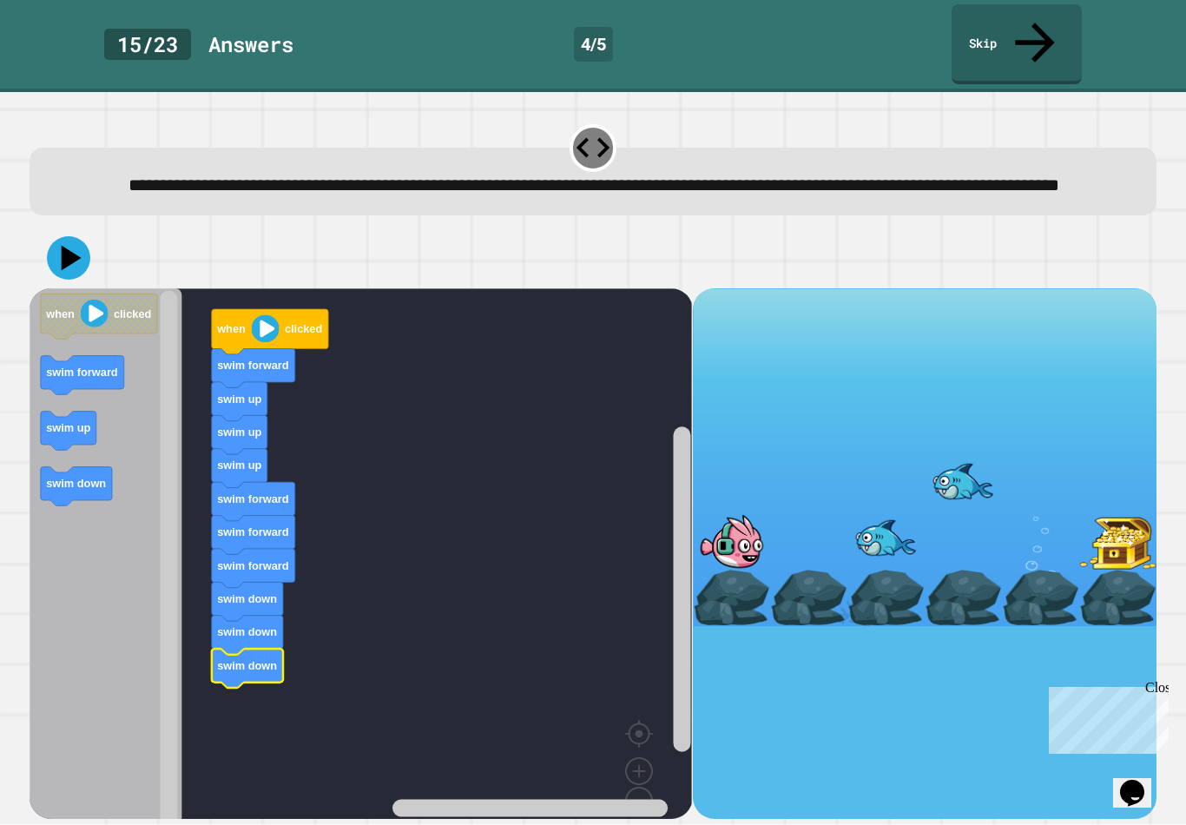
click at [78, 251] on icon at bounding box center [72, 257] width 20 height 25
click at [68, 253] on icon at bounding box center [72, 257] width 20 height 25
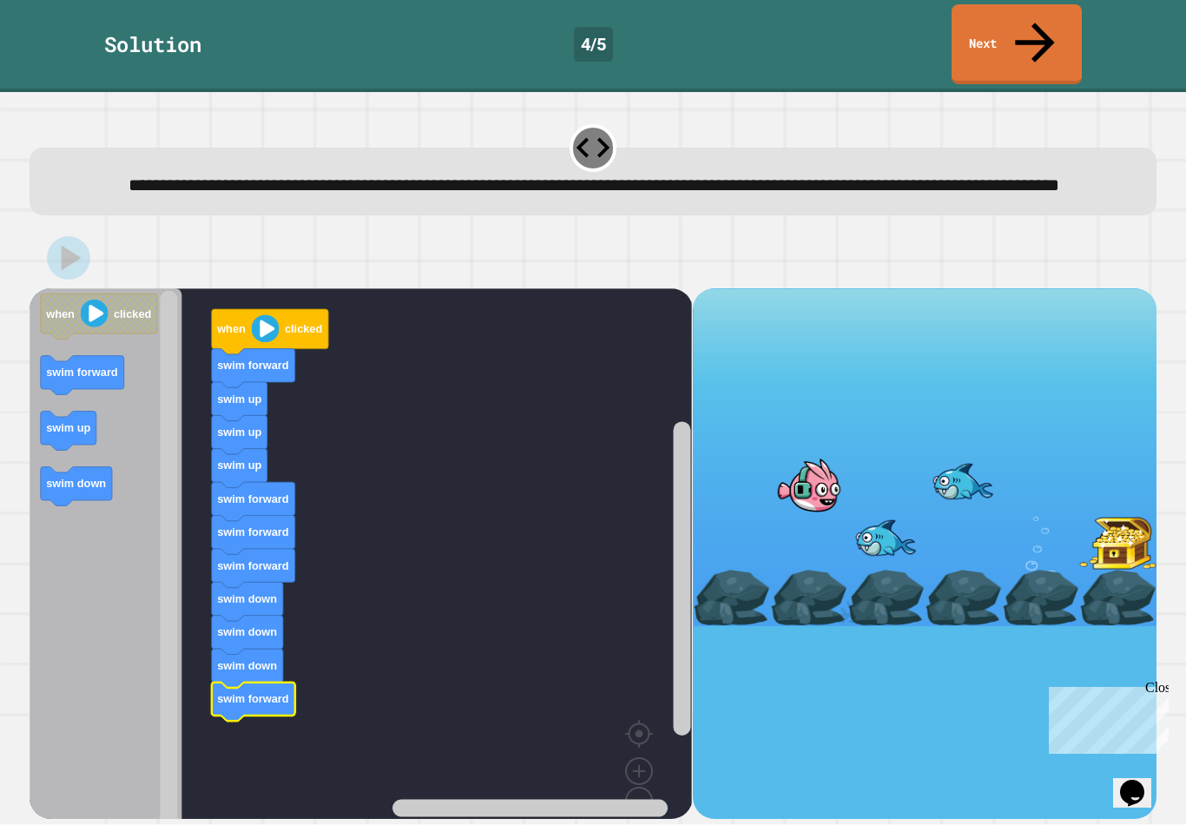
click at [1032, 8] on link "Next" at bounding box center [1017, 44] width 130 height 80
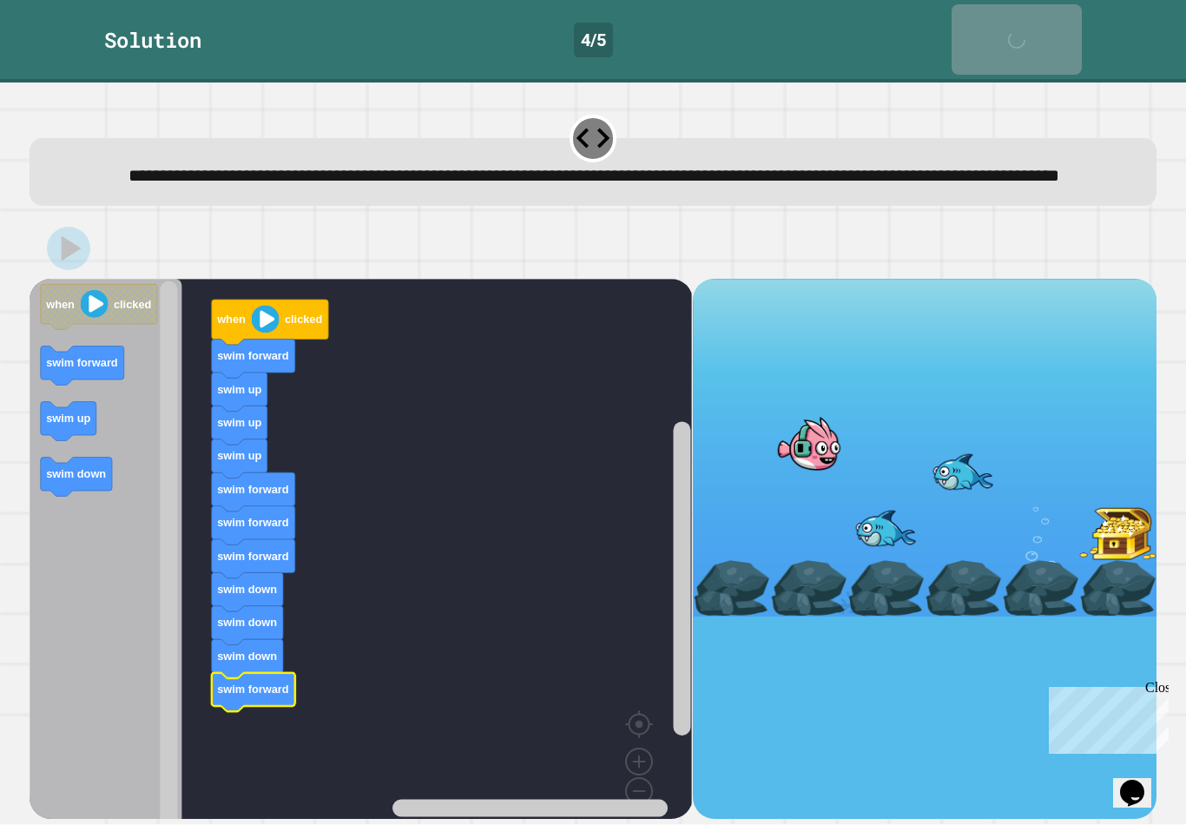
click at [1032, 7] on link "Next" at bounding box center [1017, 39] width 130 height 70
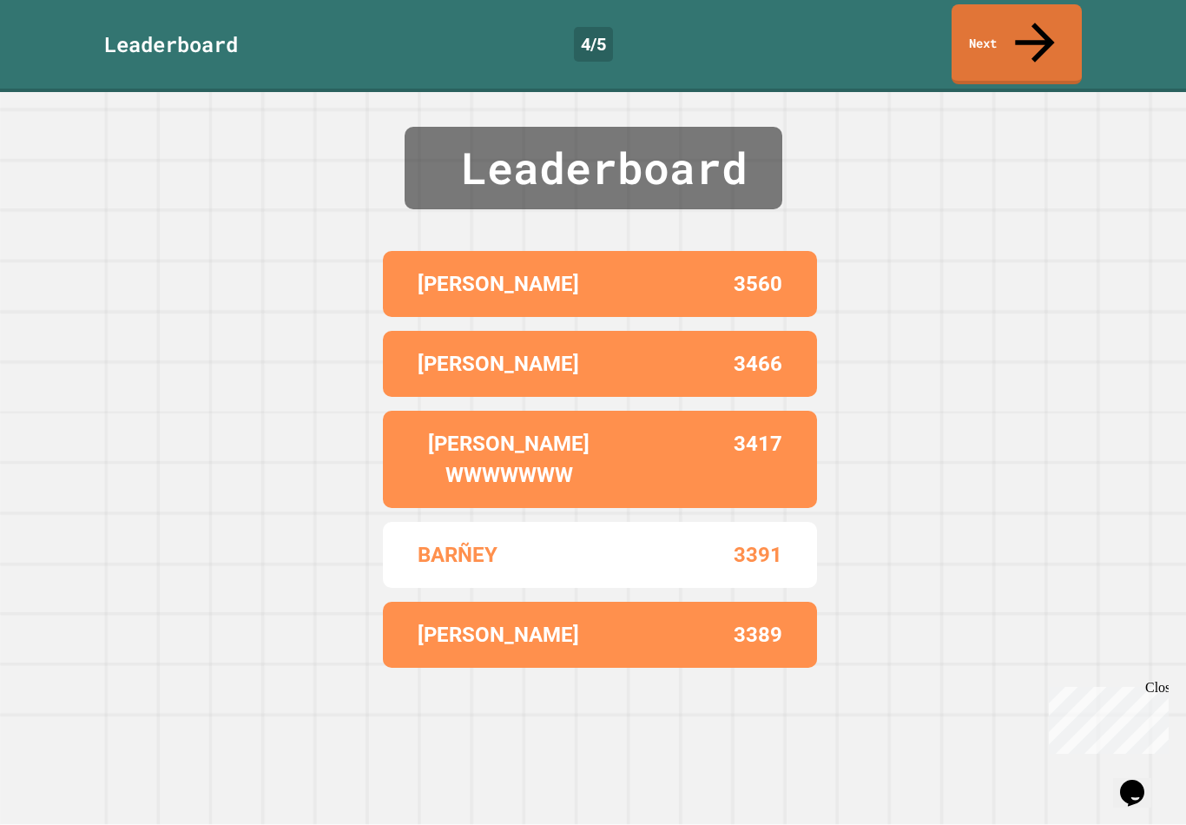
click at [1032, 42] on link "Next" at bounding box center [1017, 44] width 130 height 80
